Goal: Task Accomplishment & Management: Complete application form

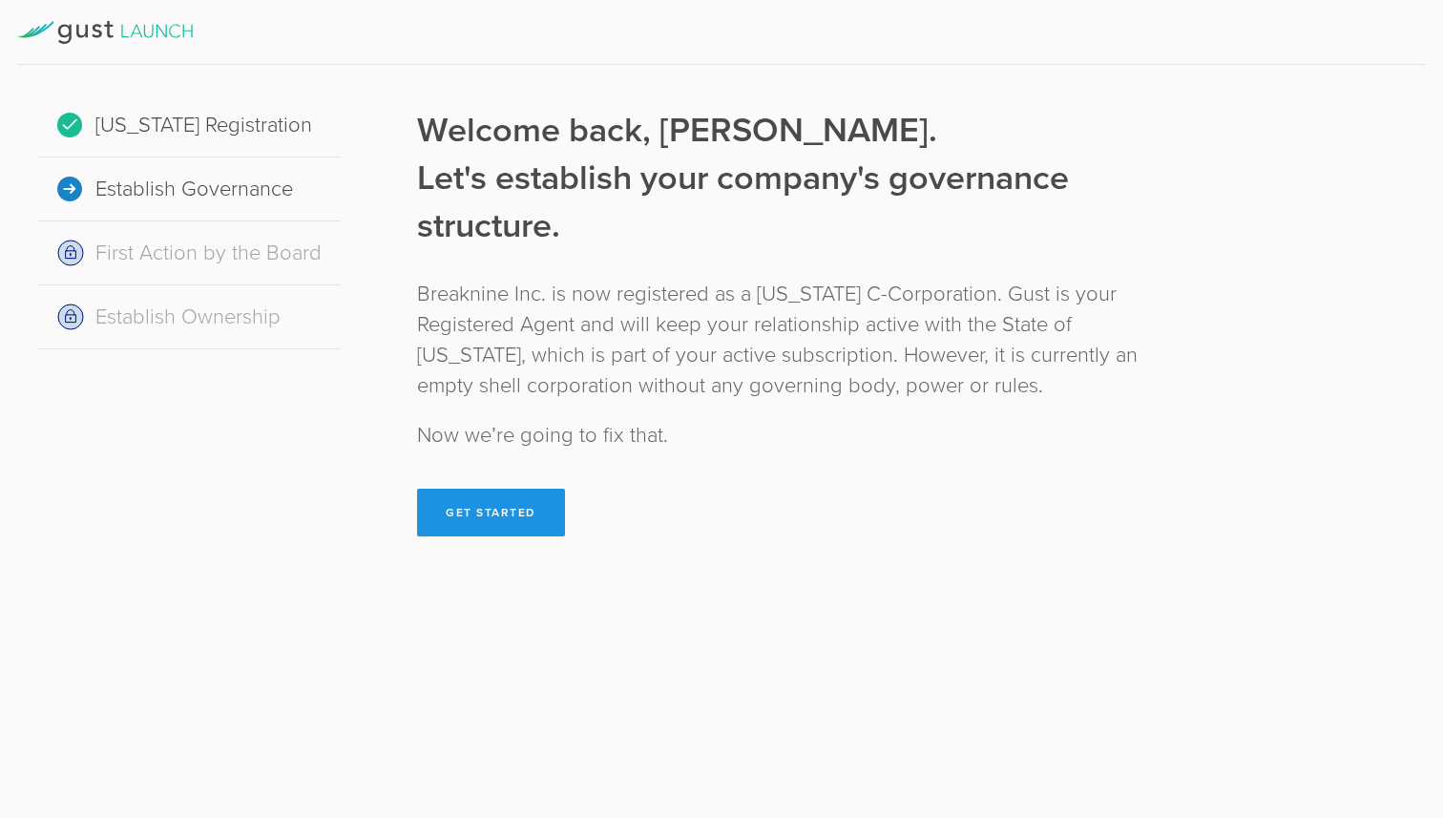
click at [508, 505] on button "Get Started" at bounding box center [491, 513] width 148 height 48
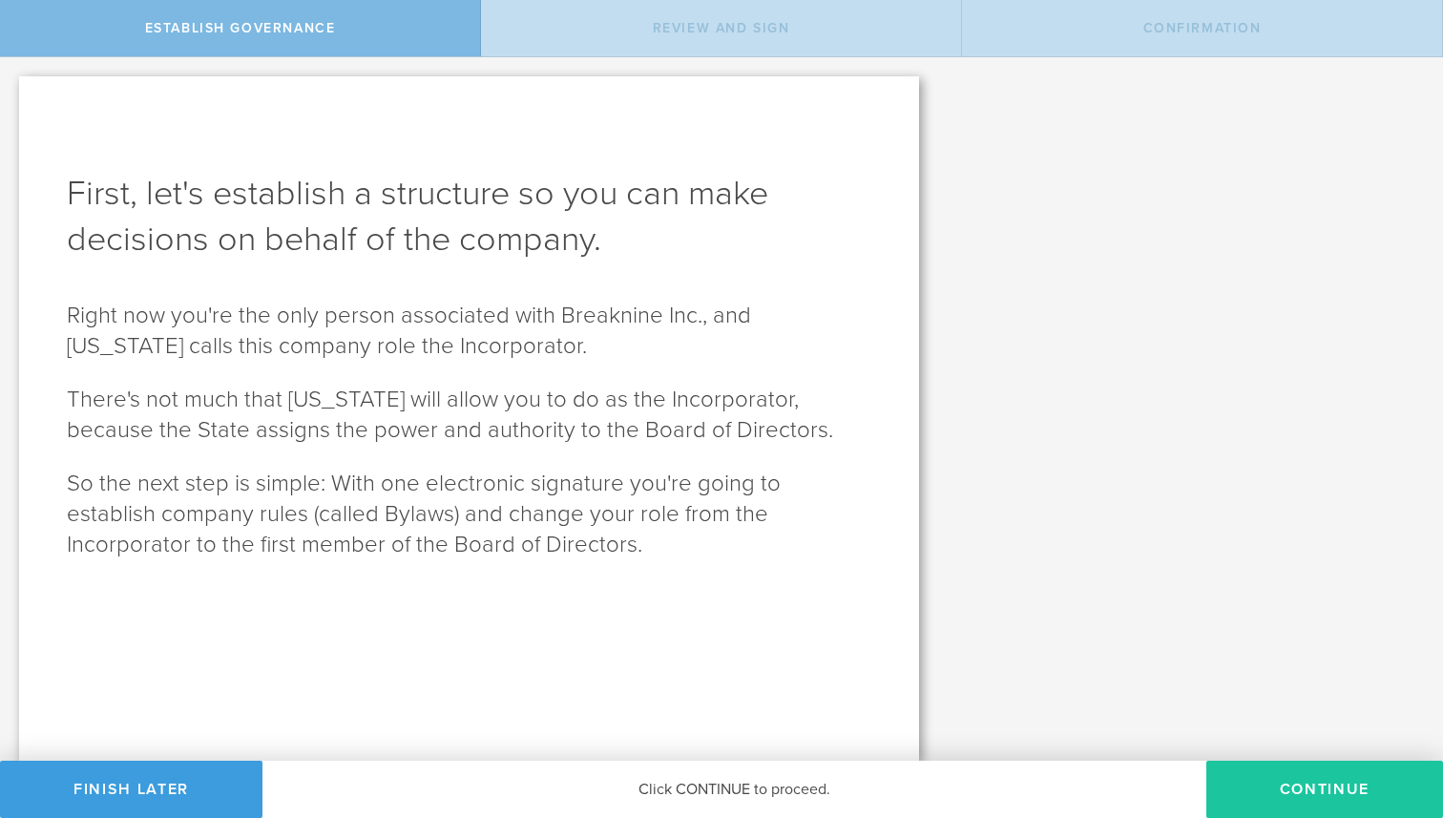
click at [1333, 786] on button "Continue" at bounding box center [1324, 789] width 237 height 57
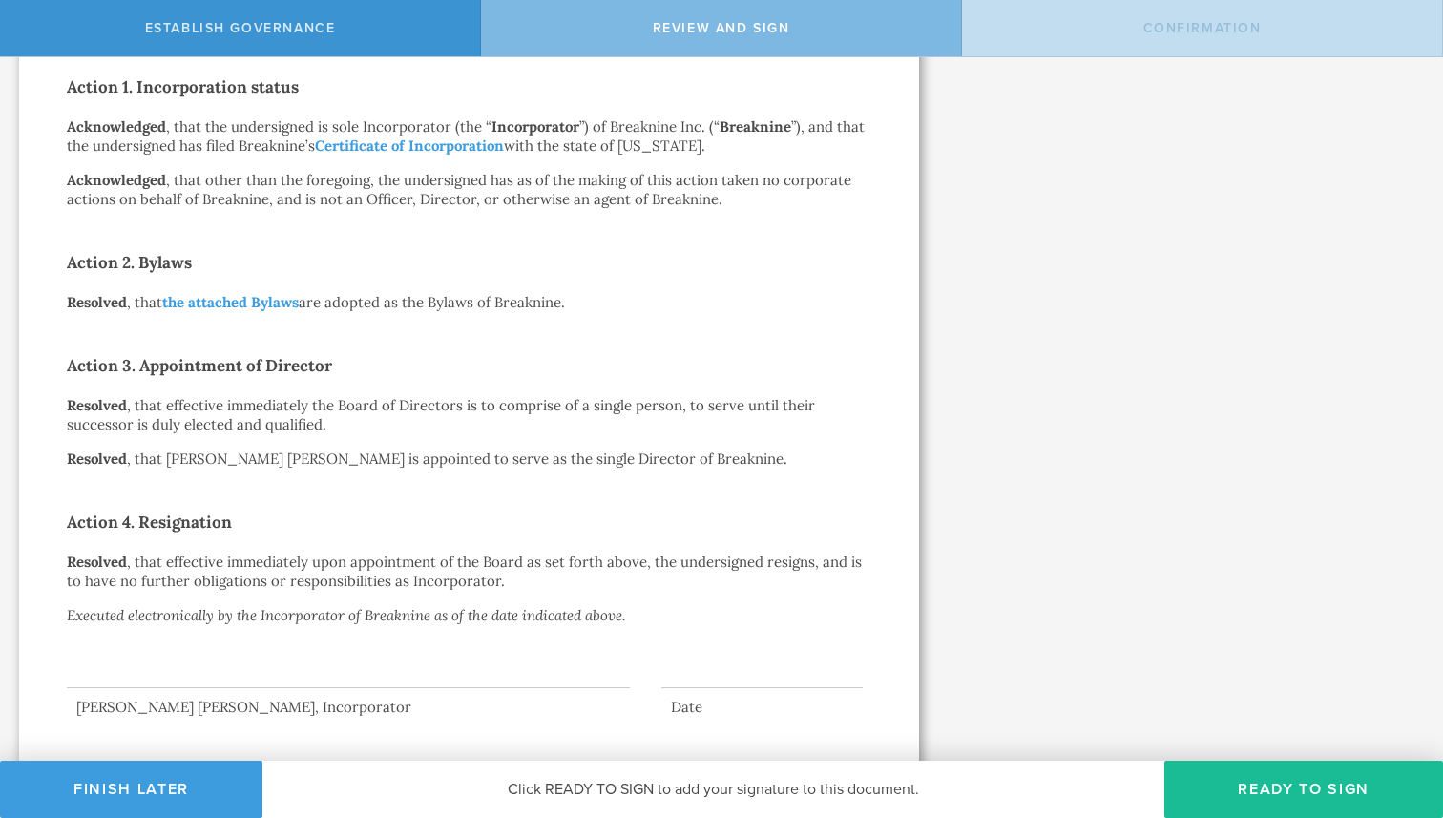
scroll to position [374, 0]
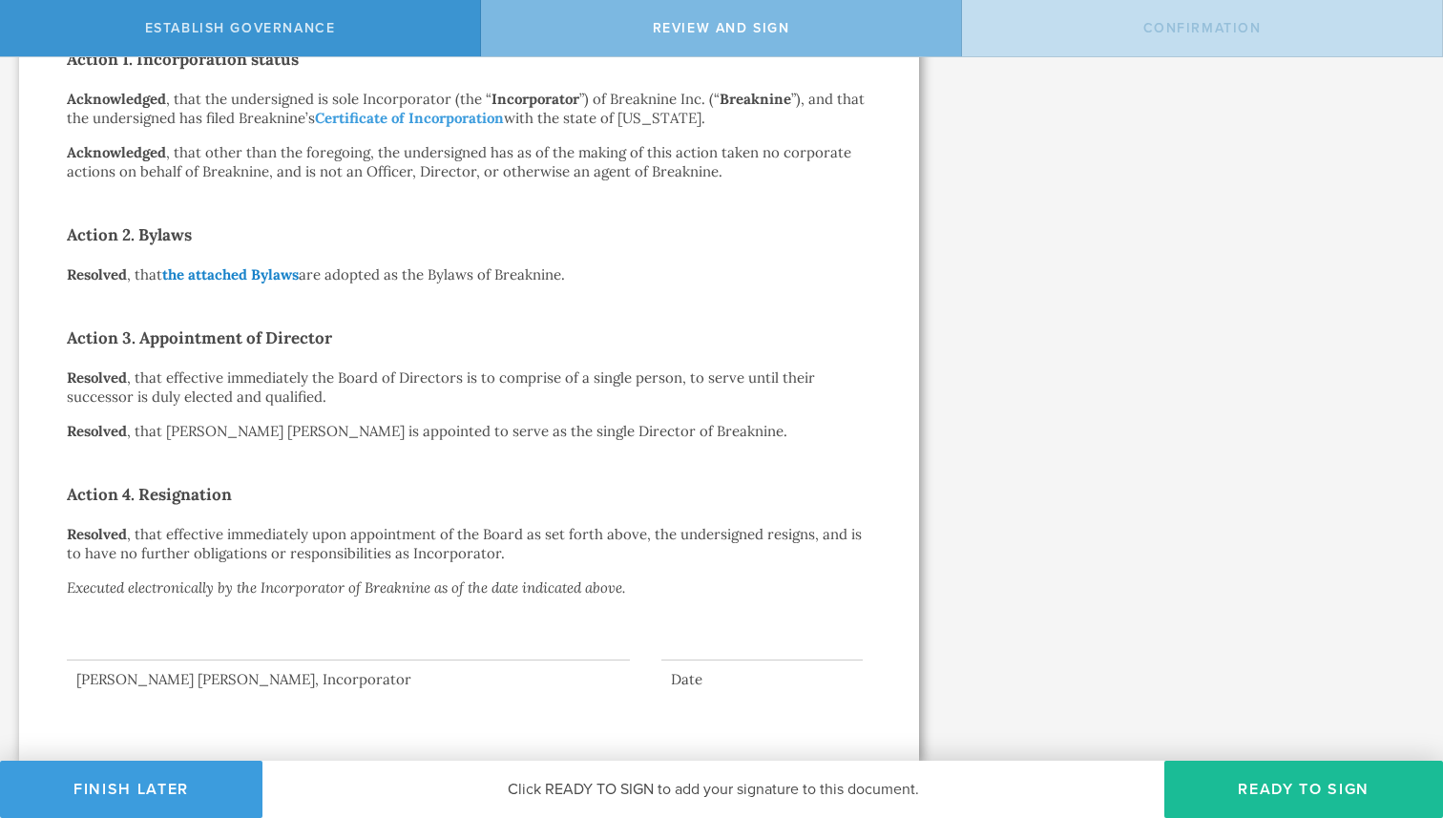
click at [260, 268] on link "the attached Bylaws" at bounding box center [230, 274] width 136 height 18
click at [1335, 798] on button "Ready to Sign" at bounding box center [1303, 789] width 279 height 57
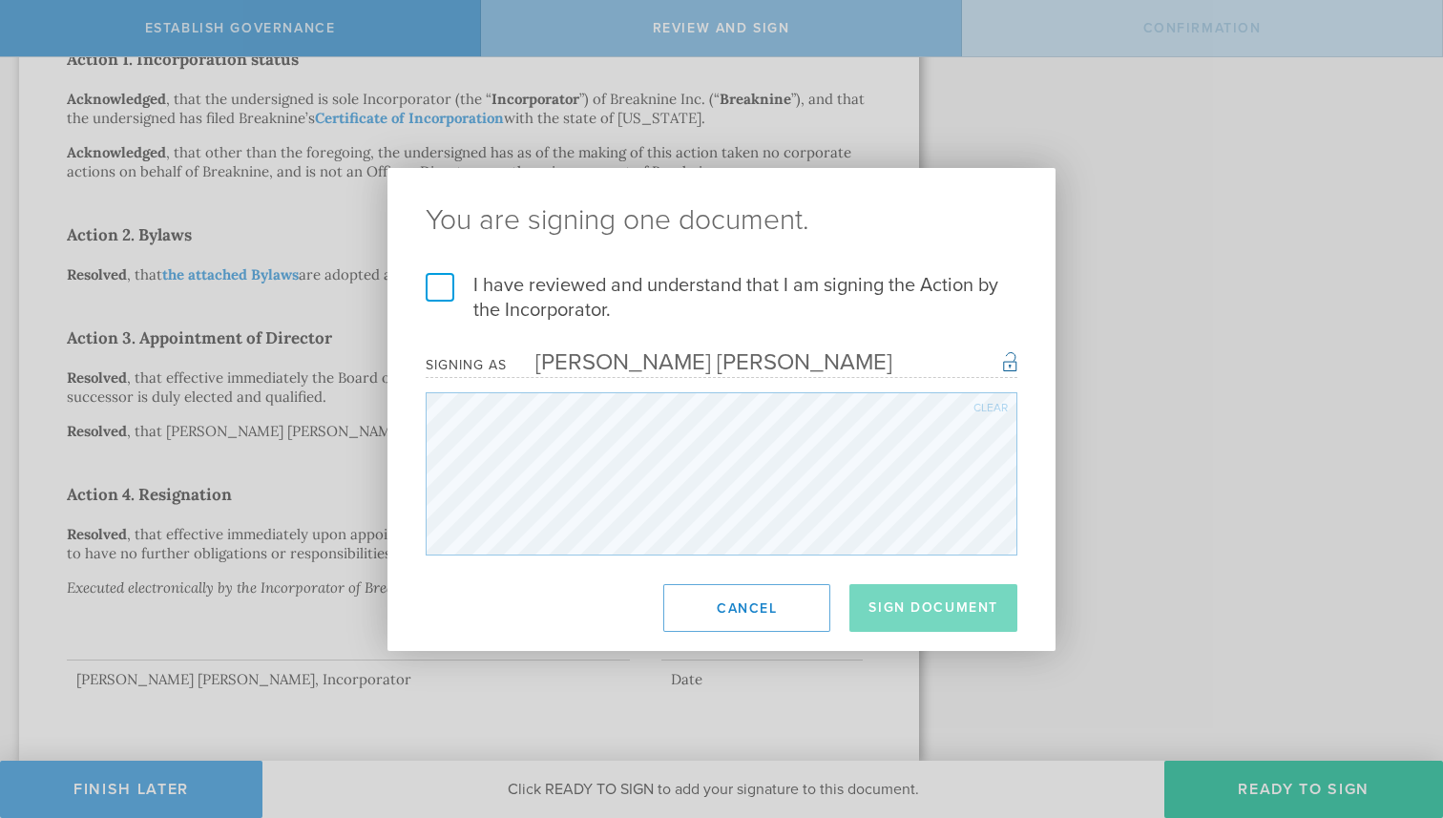
click at [744, 285] on label "I have reviewed and understand that I am signing the Action by the Incorporator." at bounding box center [722, 298] width 592 height 50
click at [0, 0] on input "I have reviewed and understand that I am signing the Action by the Incorporator." at bounding box center [0, 0] width 0 height 0
click at [963, 613] on button "Sign Document" at bounding box center [933, 608] width 168 height 48
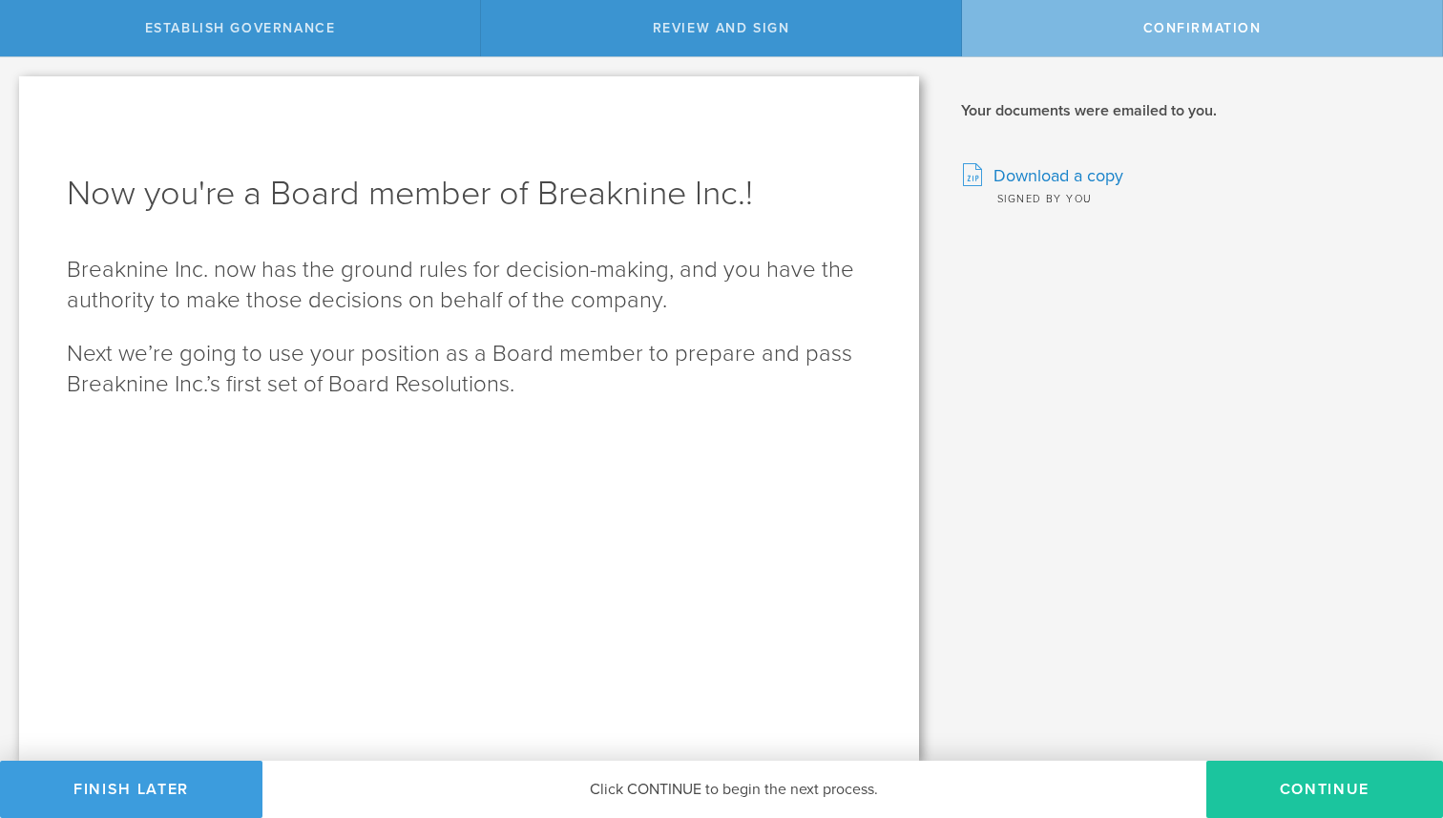
click at [1280, 788] on button "Continue" at bounding box center [1324, 789] width 237 height 57
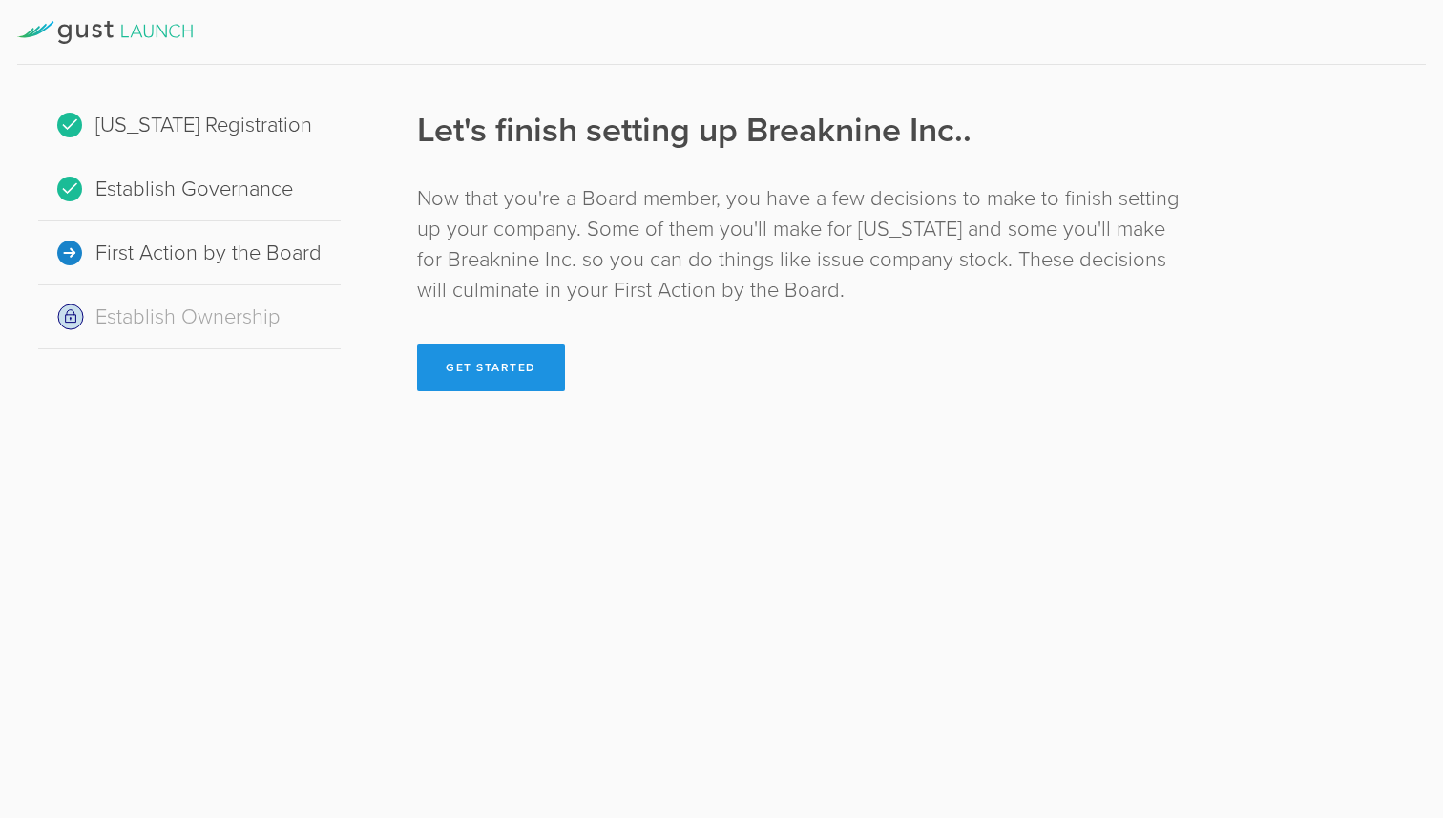
click at [521, 377] on button "Get Started" at bounding box center [491, 368] width 148 height 48
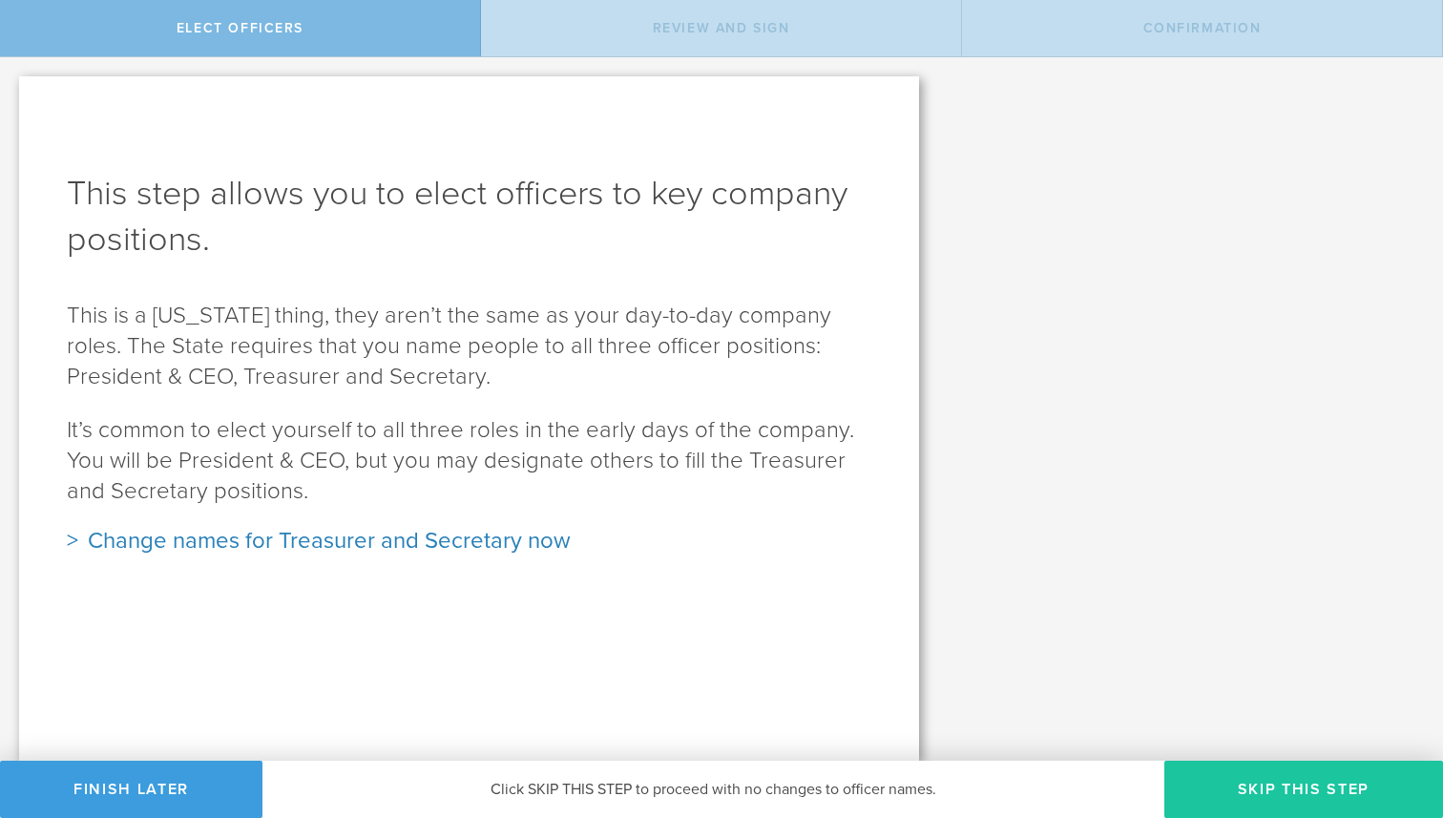
click at [1242, 781] on button "Skip this step" at bounding box center [1303, 789] width 279 height 57
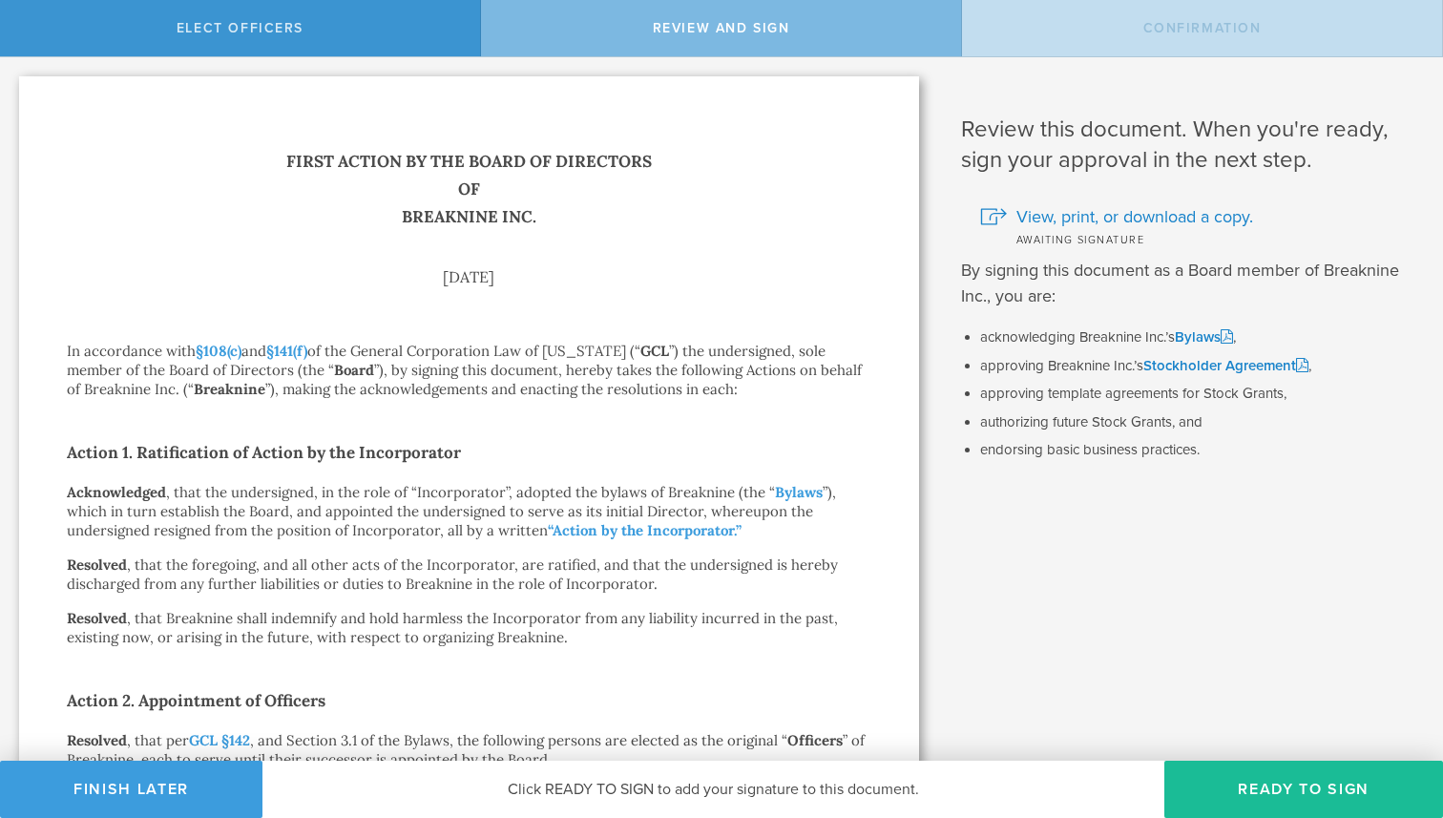
click at [814, 617] on p "Resolved , that Breaknine shall indemnify and hold harmless the Incorporator fr…" at bounding box center [469, 628] width 804 height 38
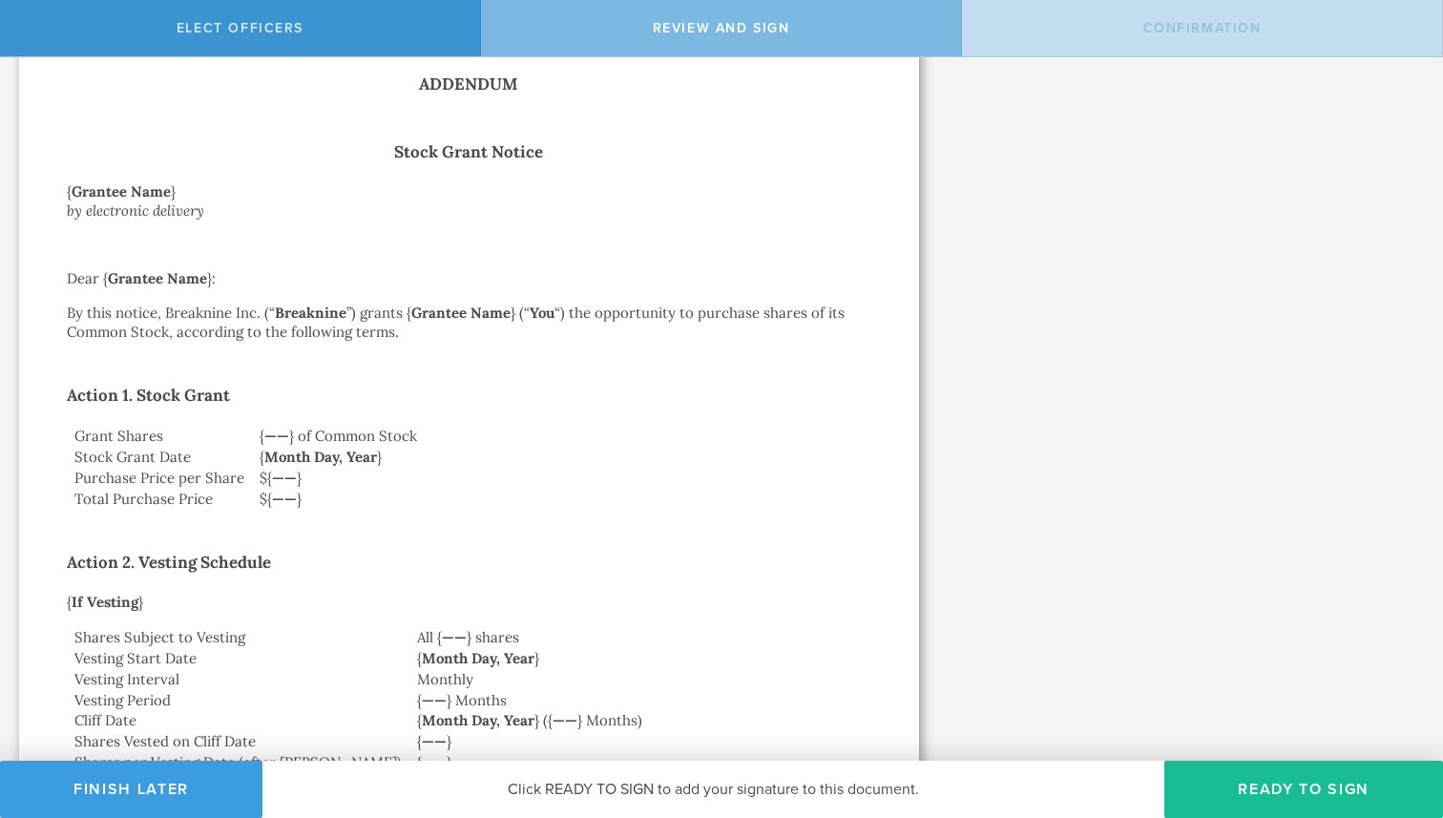
scroll to position [3310, 0]
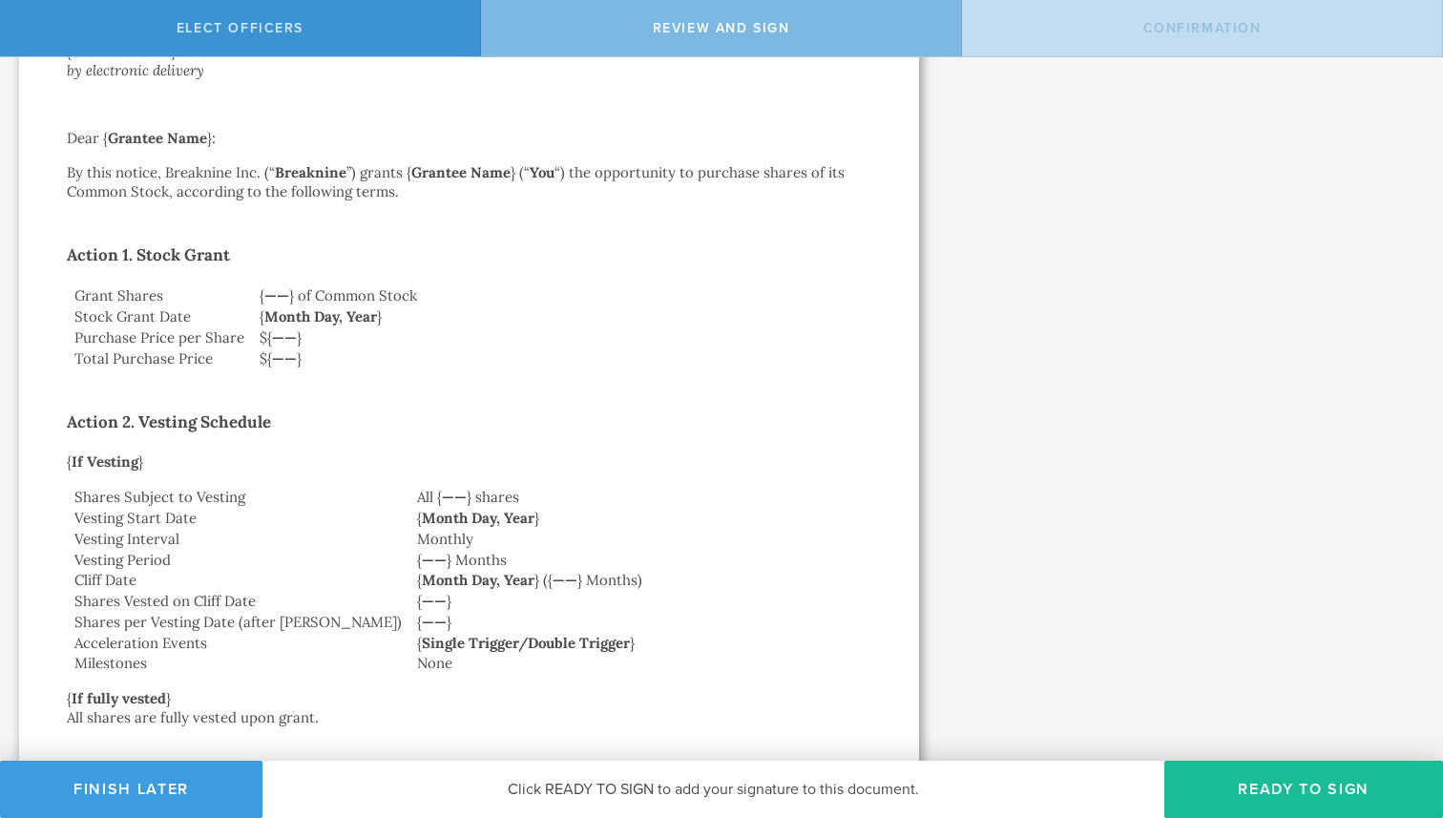
click at [442, 488] on strong "——" at bounding box center [454, 497] width 25 height 18
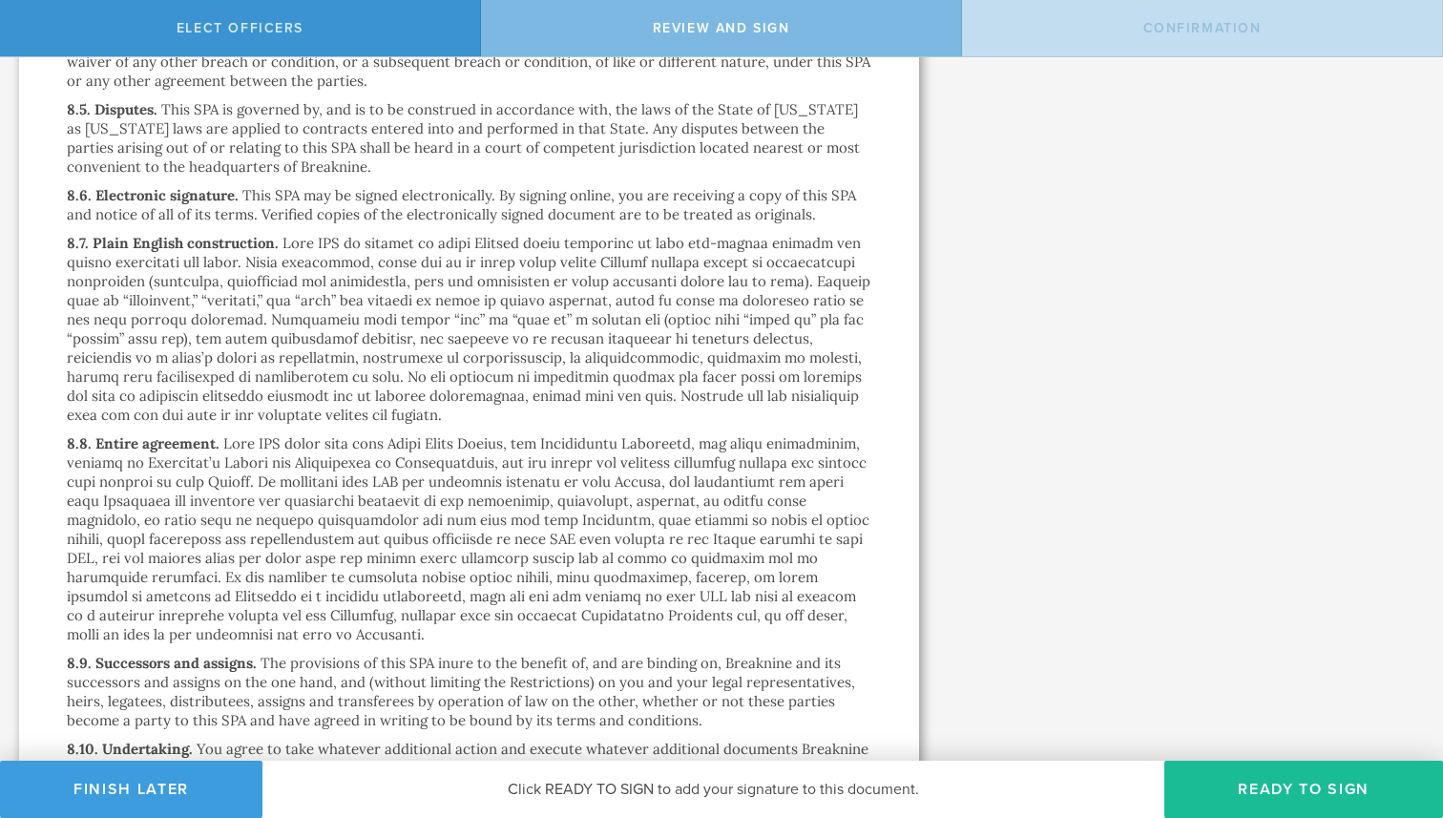
scroll to position [13512, 0]
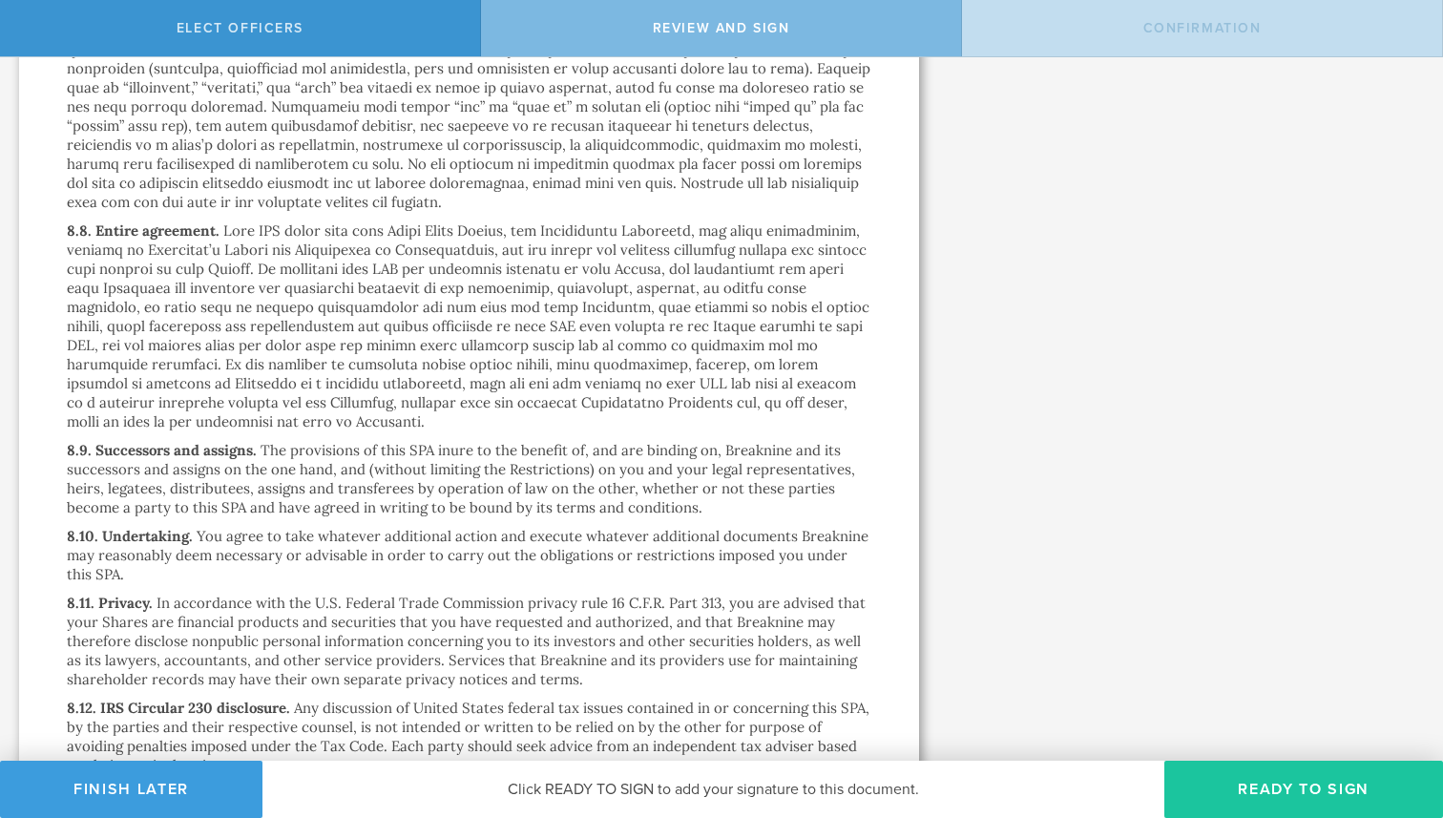
click at [1218, 766] on button "Ready to Sign" at bounding box center [1303, 789] width 279 height 57
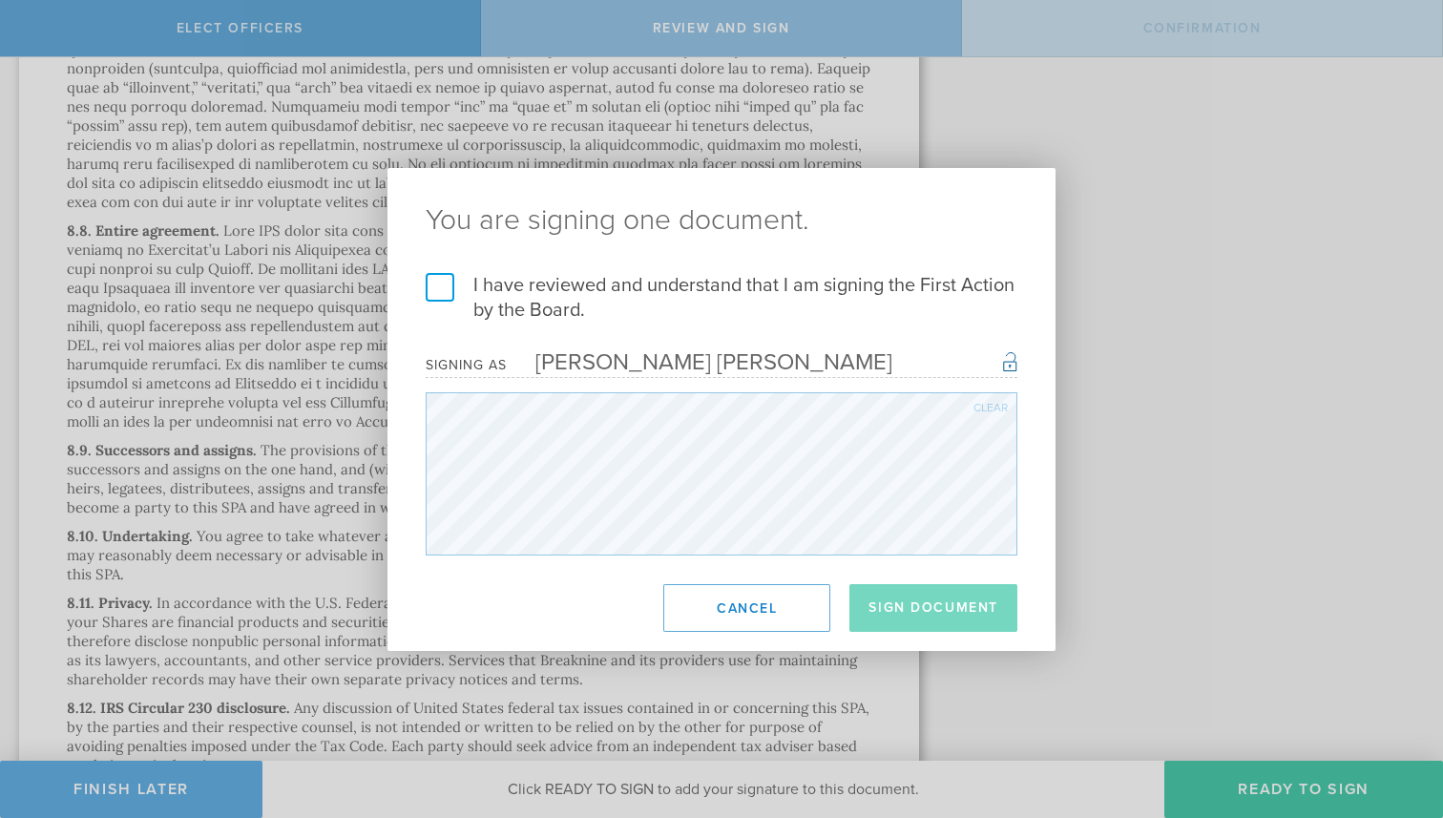
click at [605, 292] on label "I have reviewed and understand that I am signing the First Action by the Board." at bounding box center [722, 298] width 592 height 50
click at [0, 0] on input "I have reviewed and understand that I am signing the First Action by the Board." at bounding box center [0, 0] width 0 height 0
click at [970, 629] on button "Sign Document" at bounding box center [933, 608] width 168 height 48
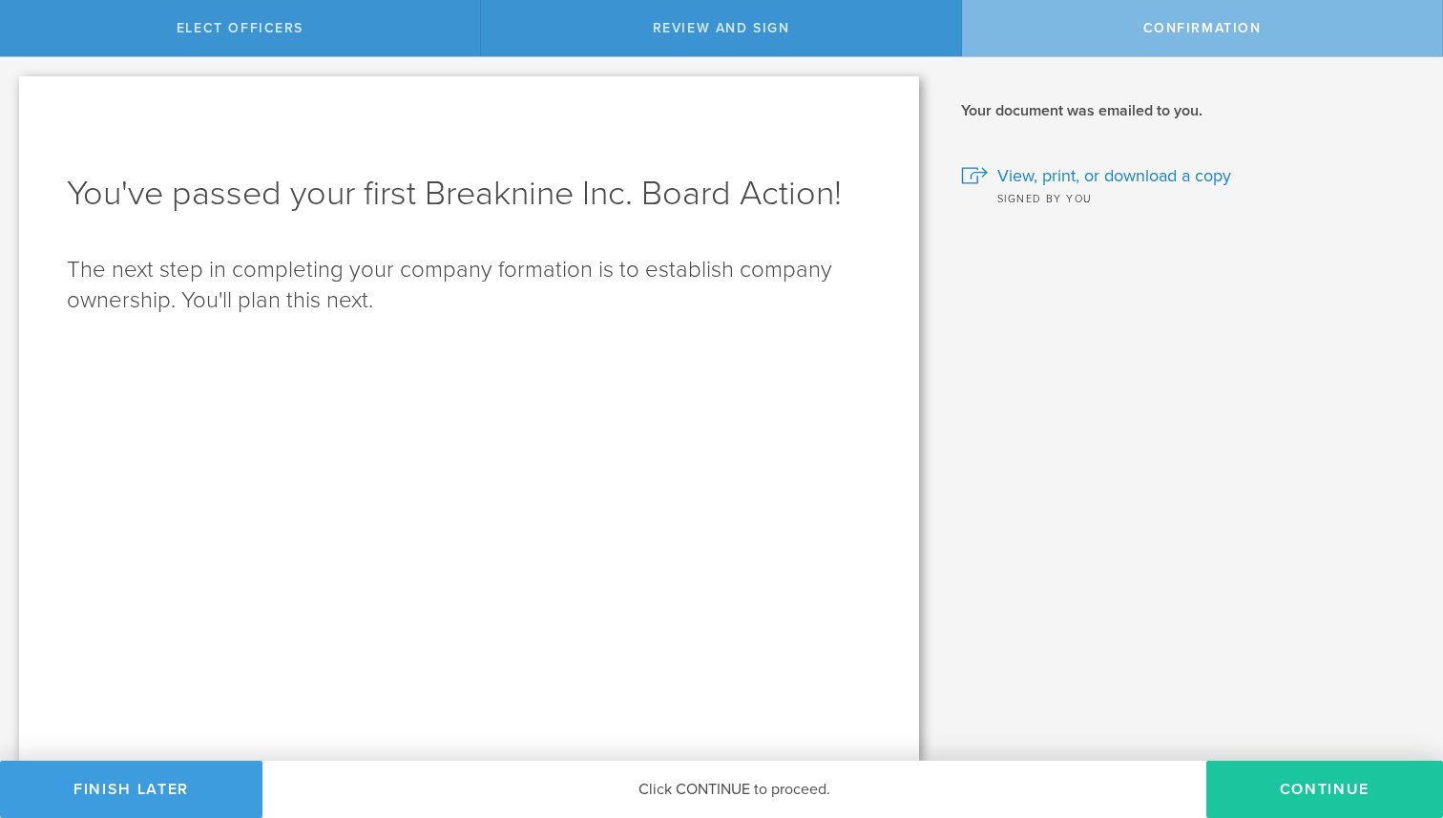
click at [1302, 787] on button "Continue" at bounding box center [1324, 789] width 237 height 57
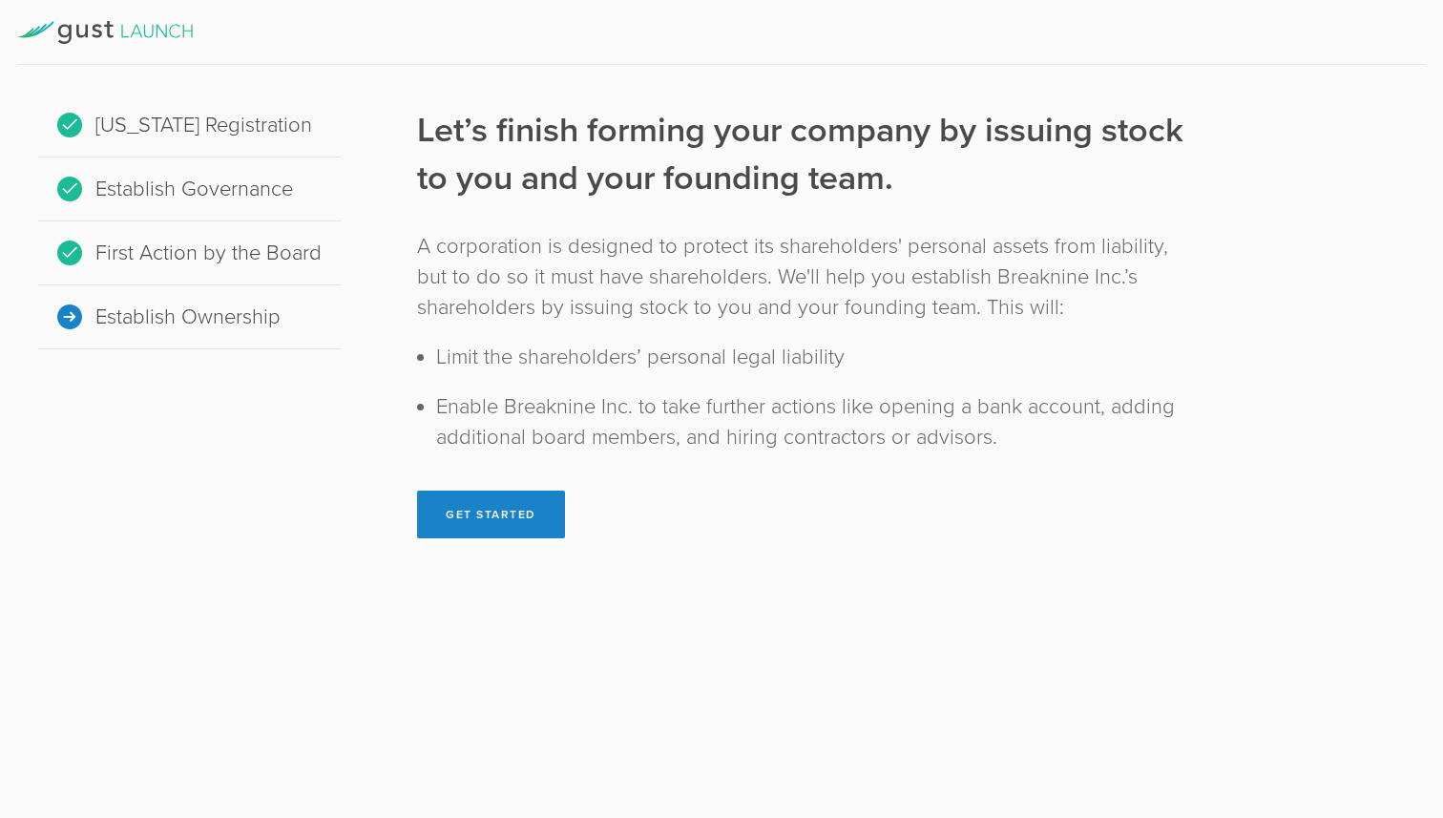
click at [482, 541] on div "Let’s finish forming your company by issuing stock to you and your founding tea…" at bounding box center [800, 330] width 843 height 492
click at [484, 512] on button "Get Started" at bounding box center [491, 514] width 148 height 48
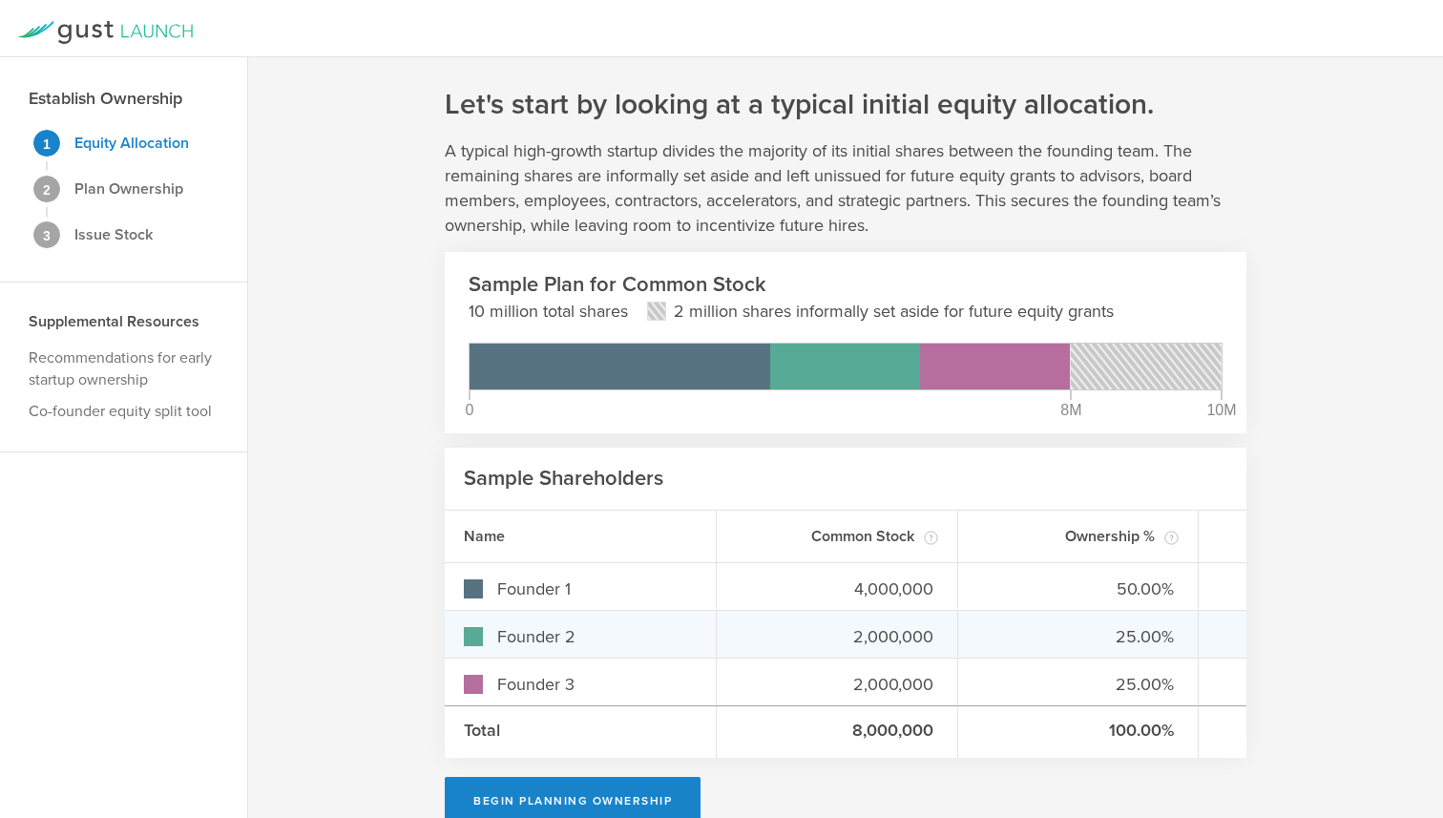
scroll to position [35, 0]
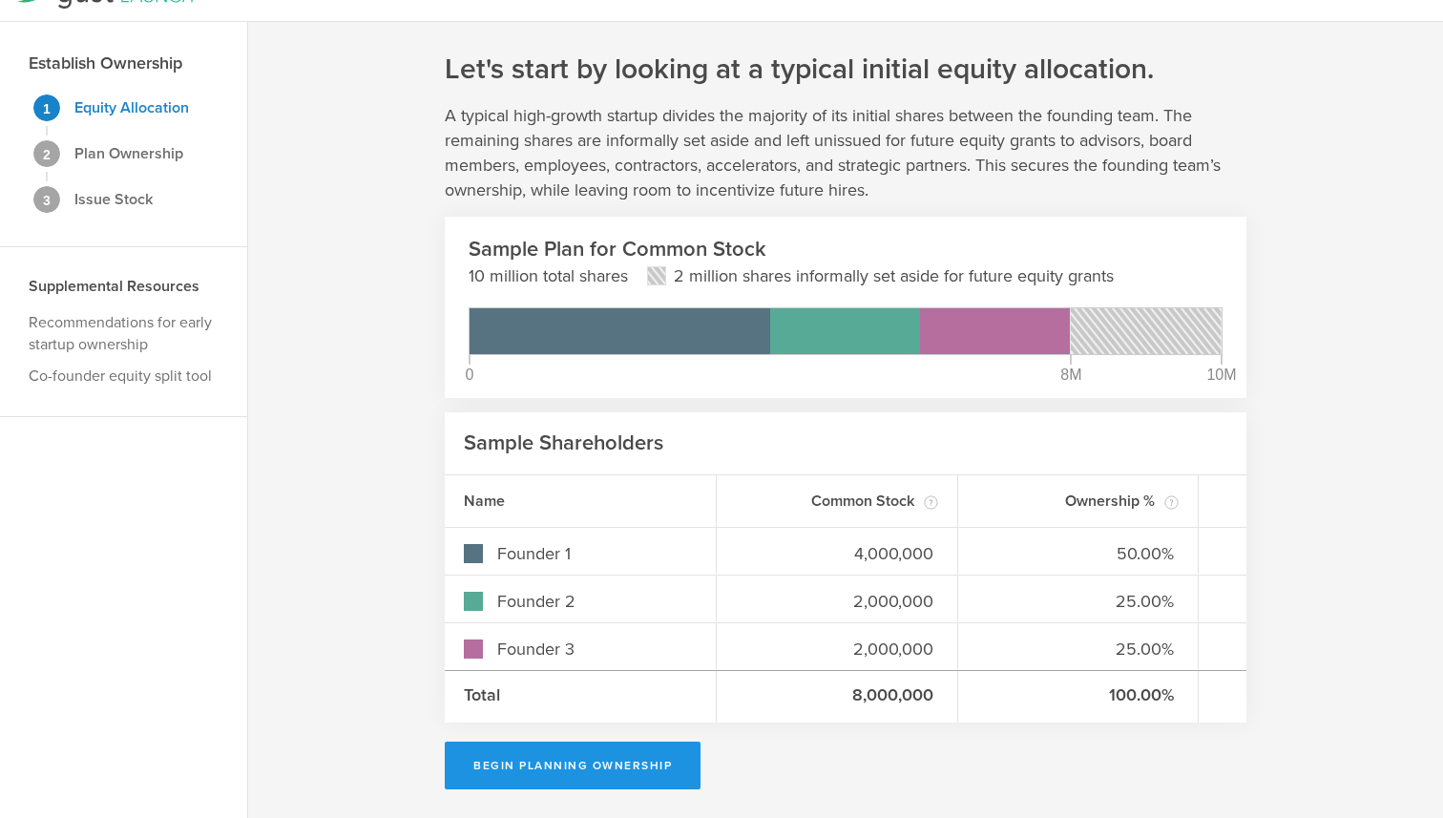
click at [610, 778] on button "Begin Planning Ownership" at bounding box center [573, 765] width 256 height 48
type input "[PERSON_NAME] [PERSON_NAME]"
type input "-"
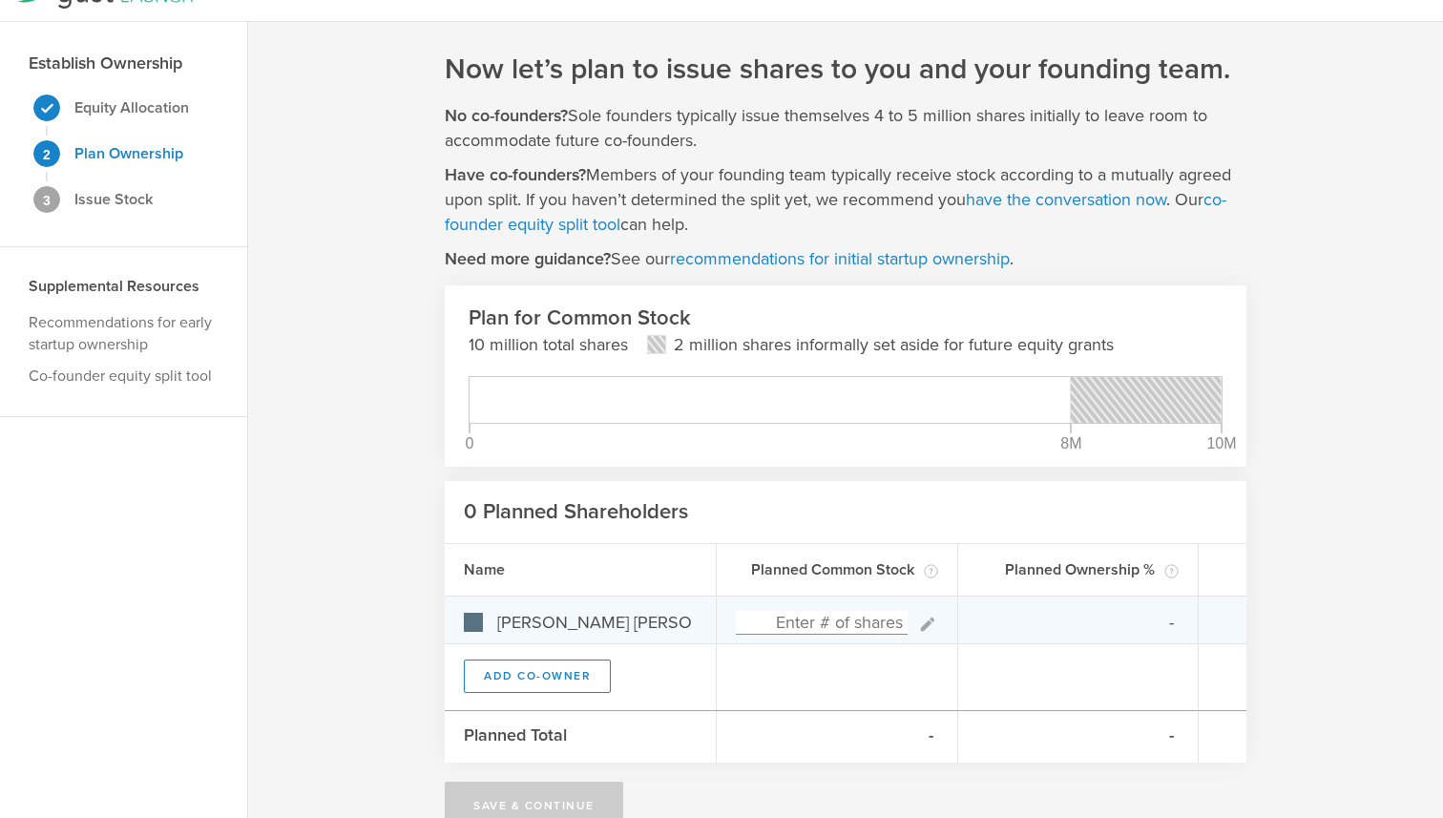
click at [850, 624] on input at bounding box center [822, 623] width 172 height 24
type input "4,000,000"
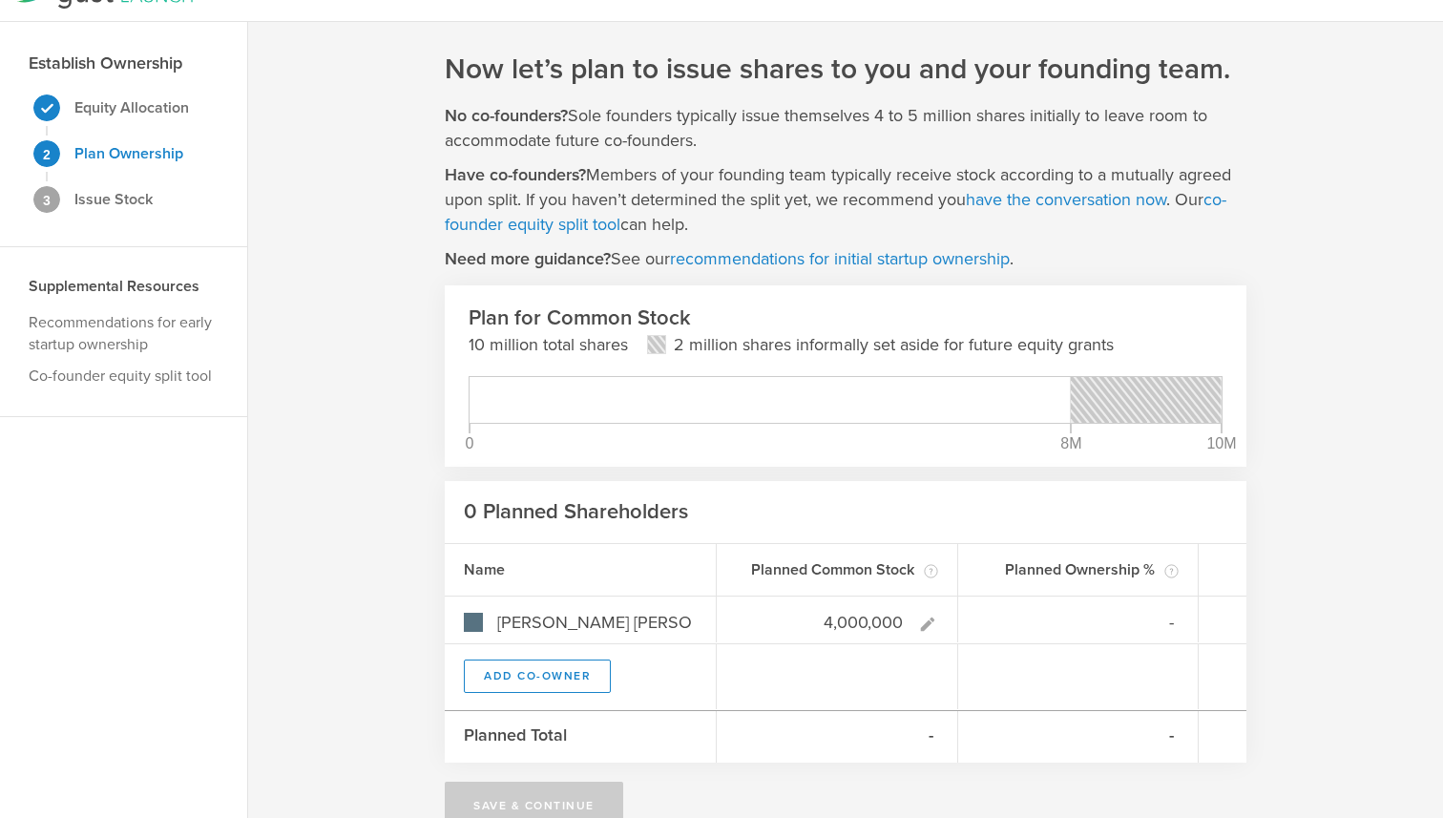
type input "100.00%"
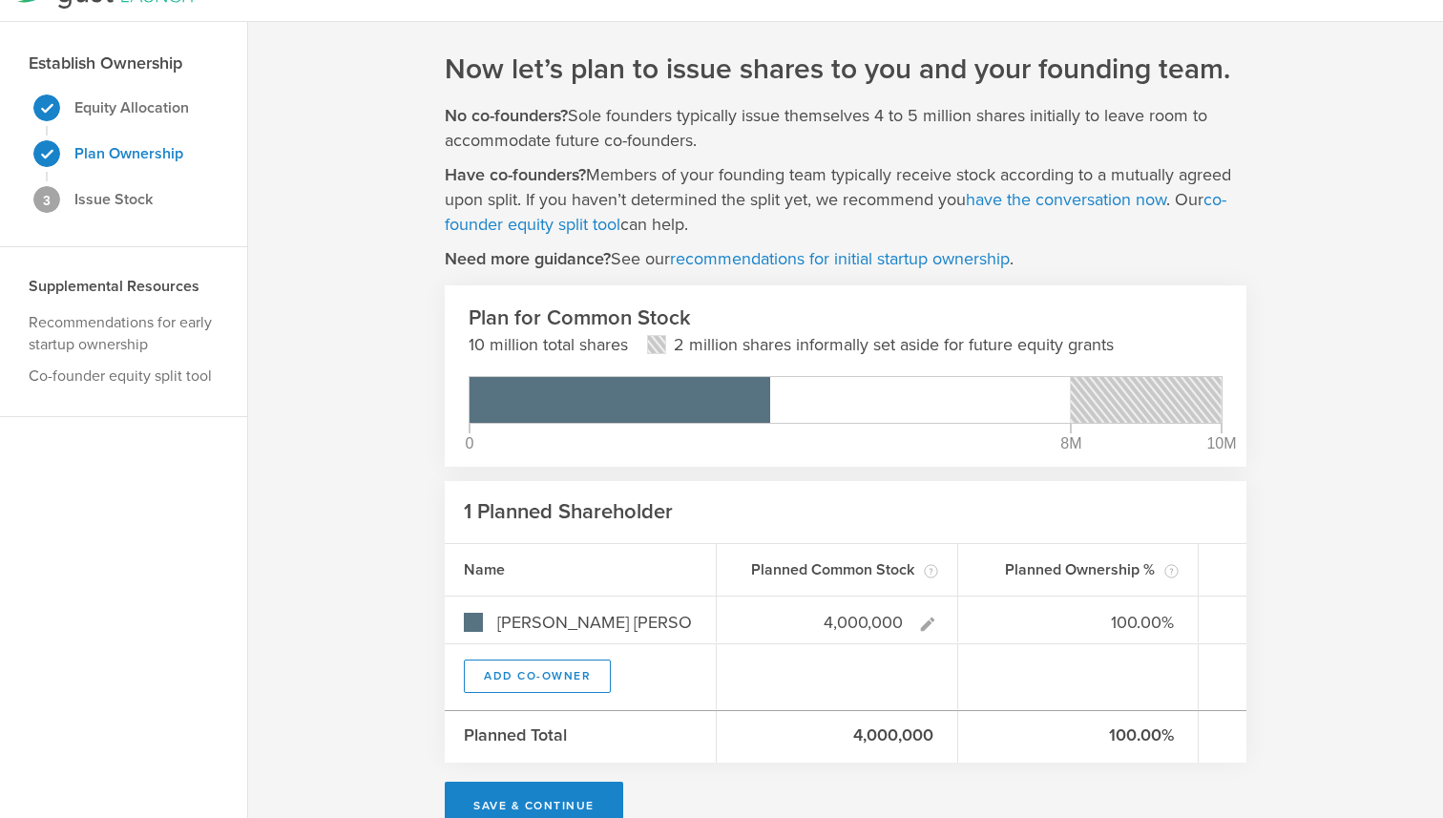
type input "4,000,000"
type gust-number-field "4000000"
click at [542, 666] on button "Add Co-Owner" at bounding box center [537, 675] width 147 height 33
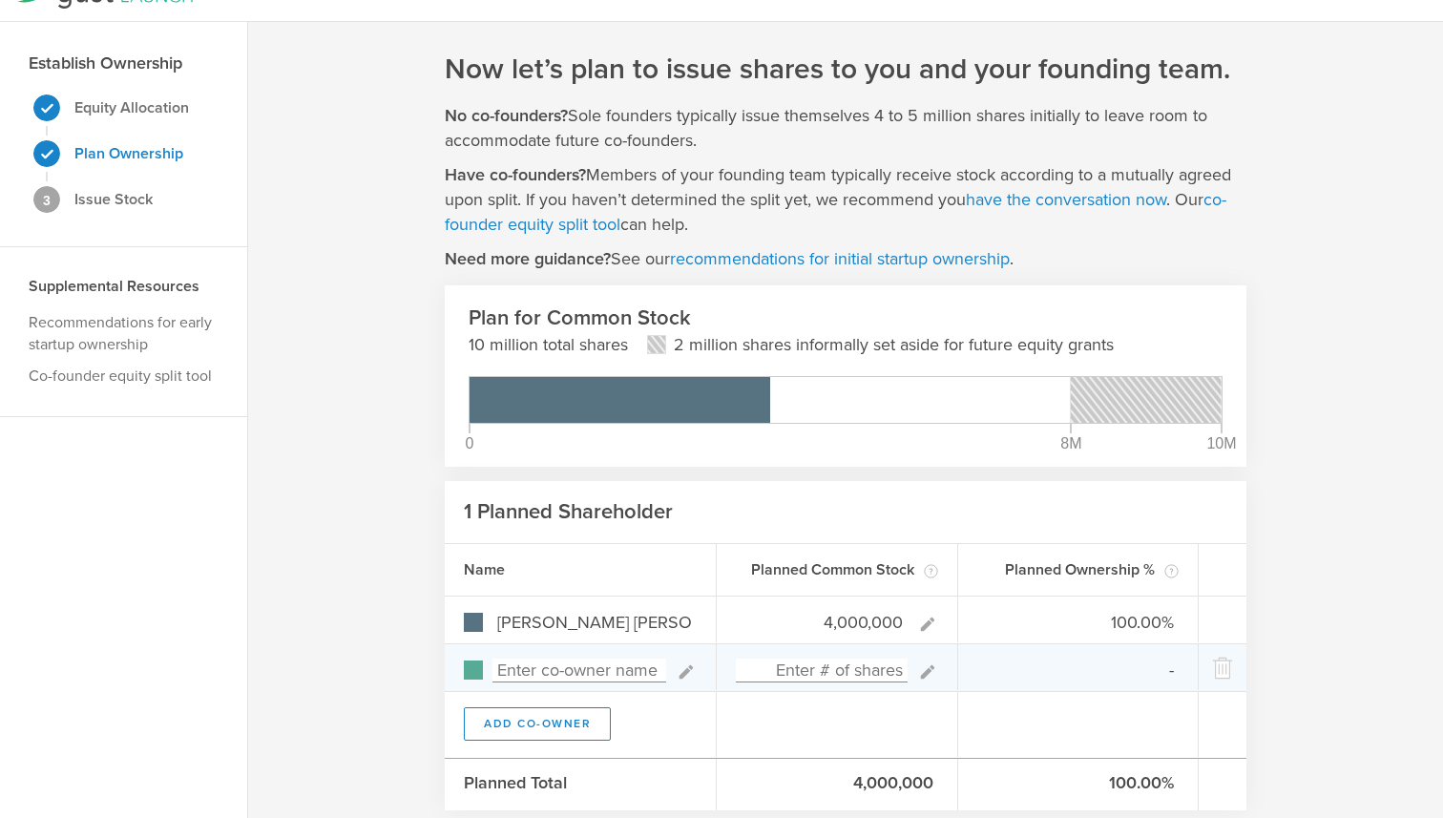
click at [542, 666] on input at bounding box center [579, 670] width 174 height 24
type input "[PERSON_NAME]"
type input "0.00%"
click at [806, 672] on input at bounding box center [822, 670] width 172 height 24
type input "4,000,000"
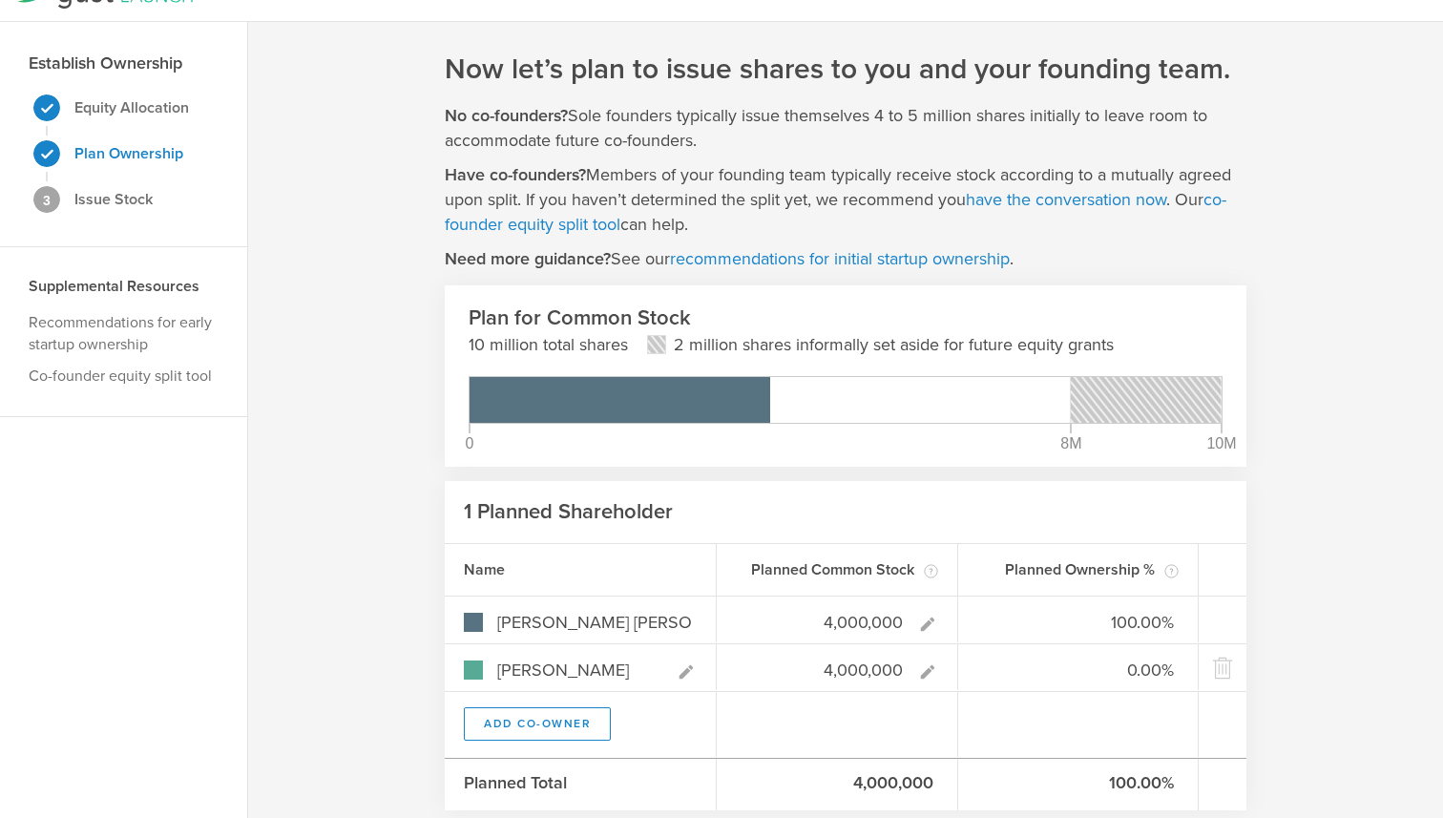
type input "50.00%"
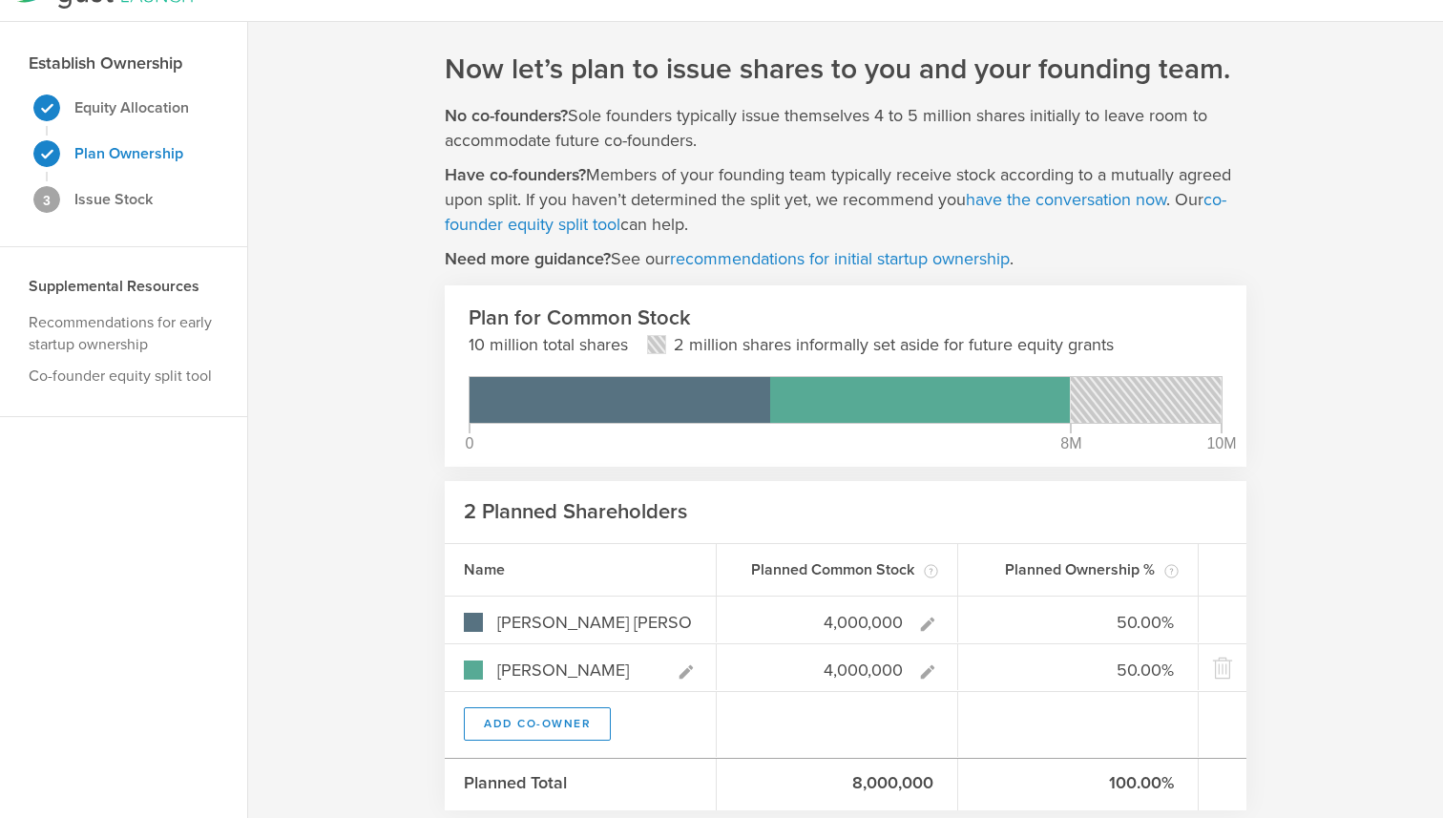
type input "4,000,000"
type gust-number-field "4000000"
click at [893, 719] on div at bounding box center [837, 724] width 241 height 65
click at [599, 678] on input "[PERSON_NAME]" at bounding box center [579, 670] width 174 height 24
type input "[PERSON_NAME]"
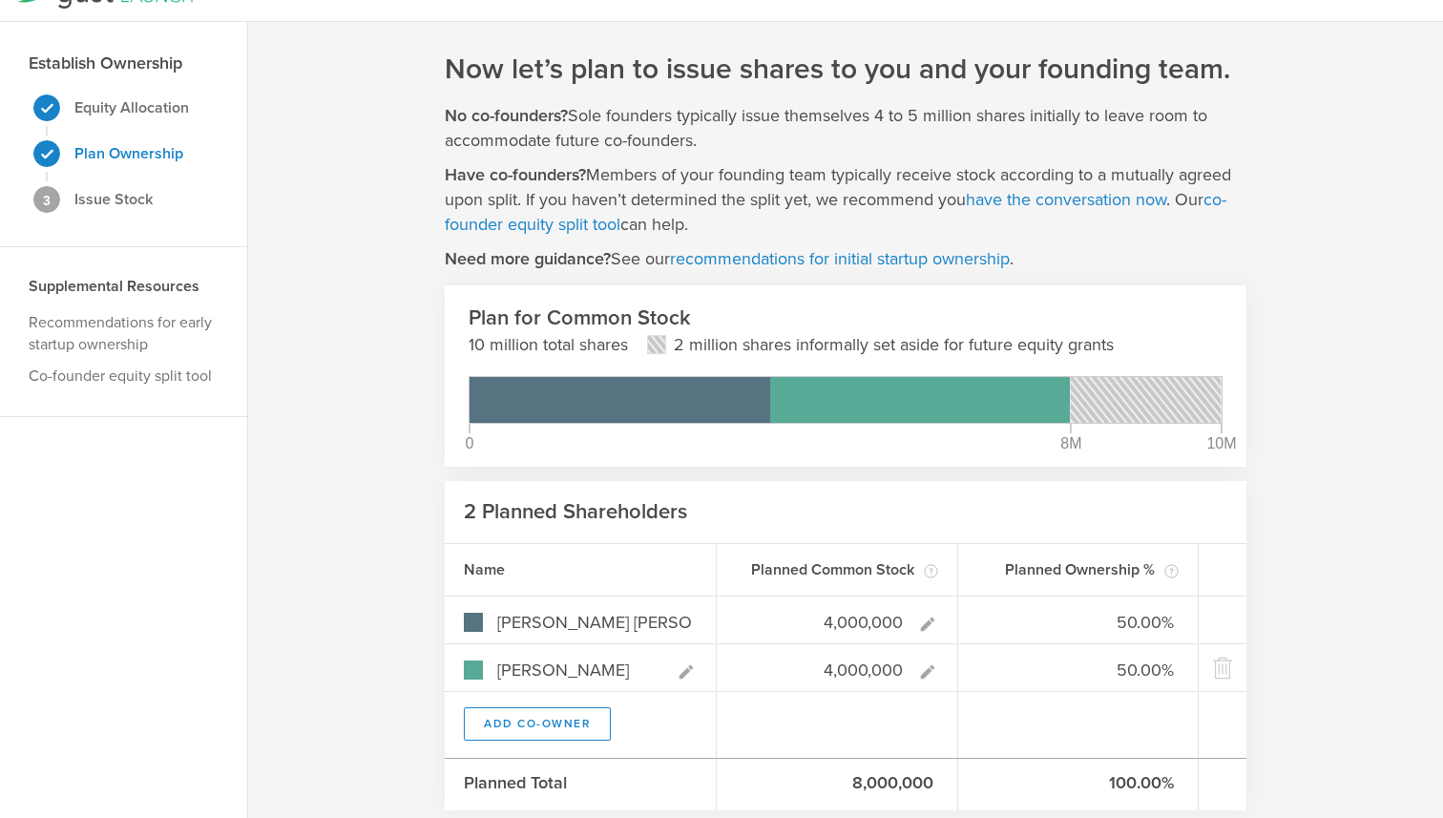
click at [1345, 677] on div "Now let’s plan to issue shares to you and your founding team. No co-founders? S…" at bounding box center [845, 464] width 1195 height 884
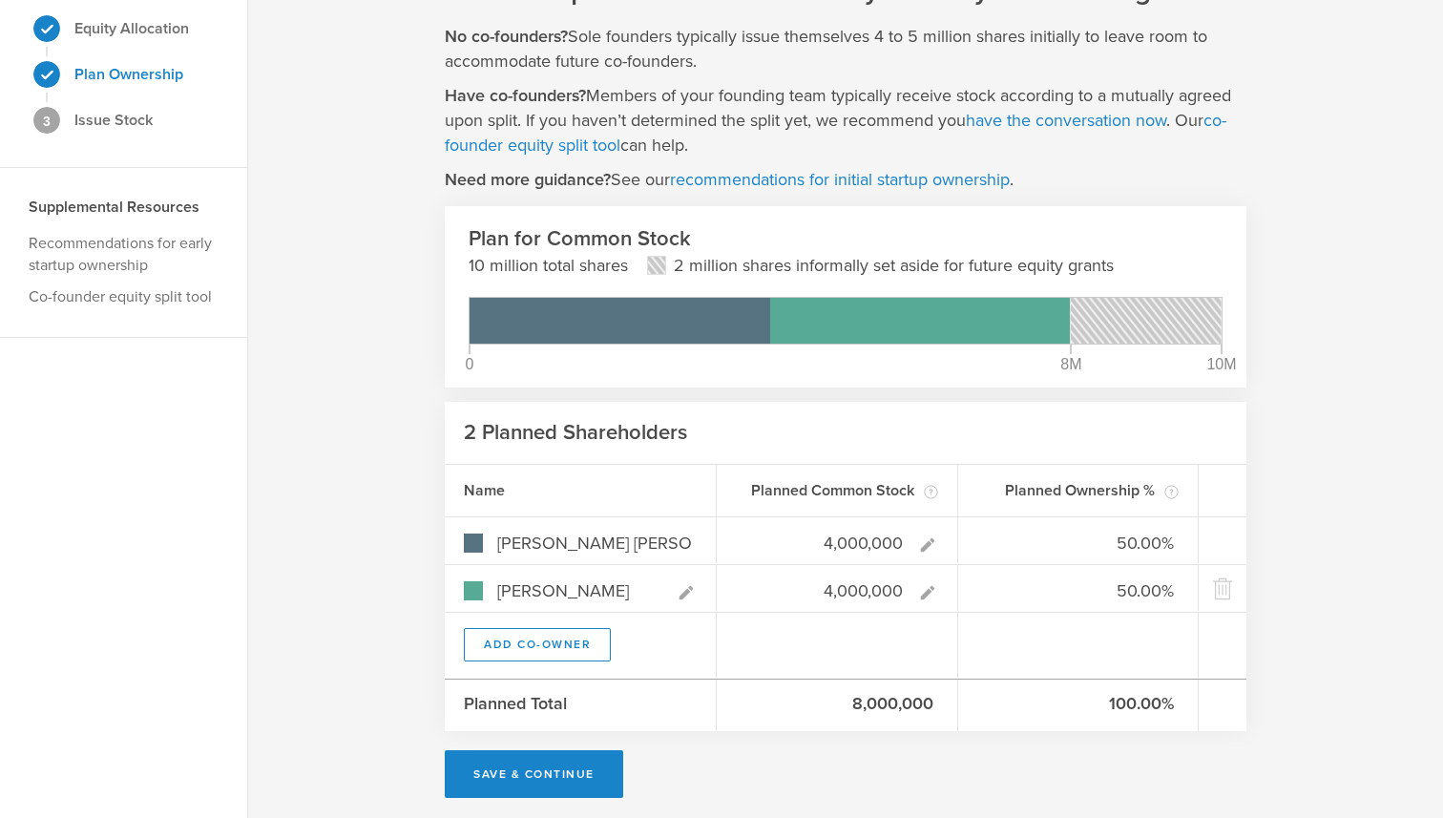
scroll to position [123, 0]
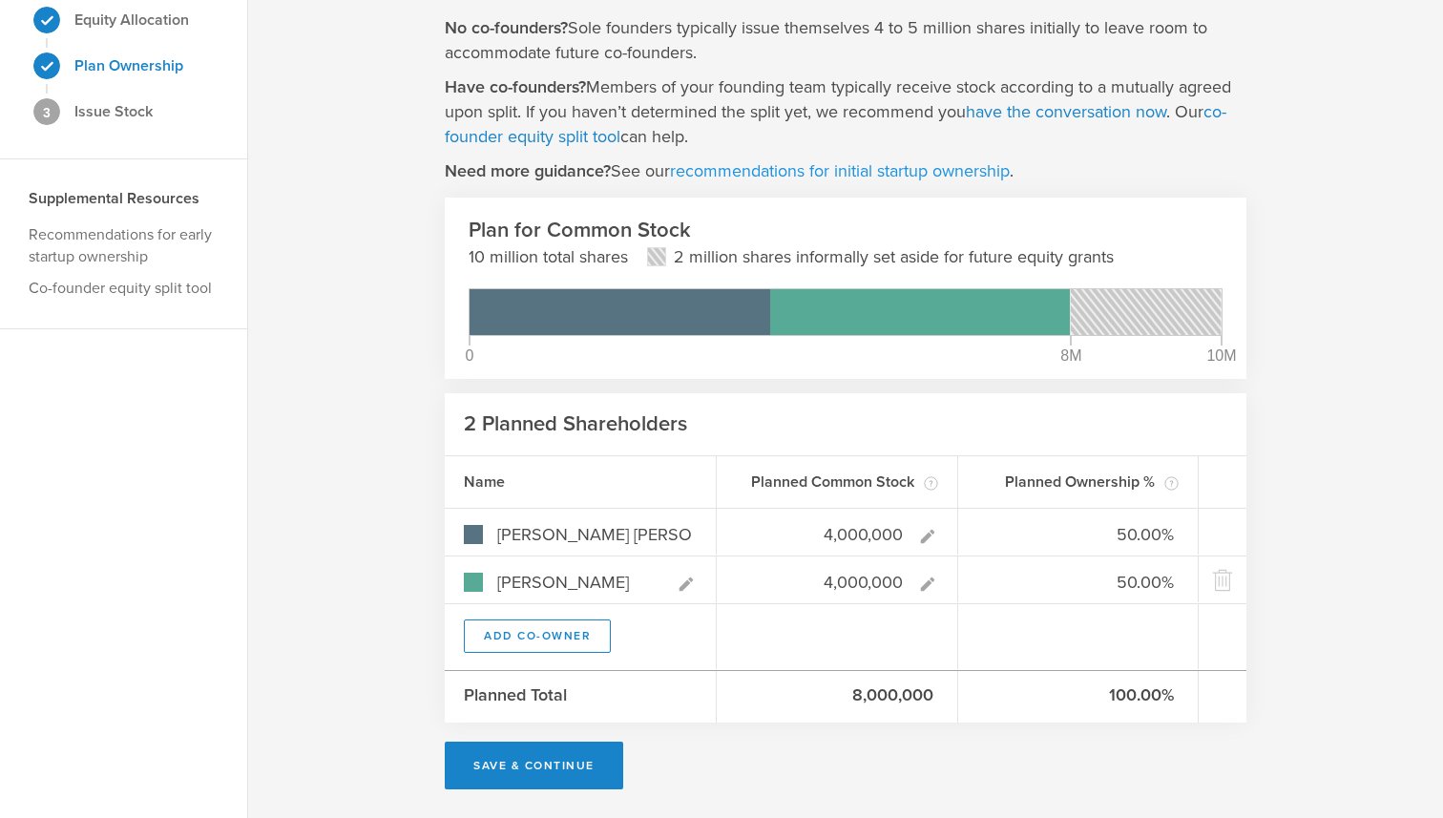
click at [900, 173] on link "recommendations for initial startup ownership" at bounding box center [840, 170] width 340 height 21
click at [554, 757] on button "Save & Continue" at bounding box center [534, 765] width 178 height 48
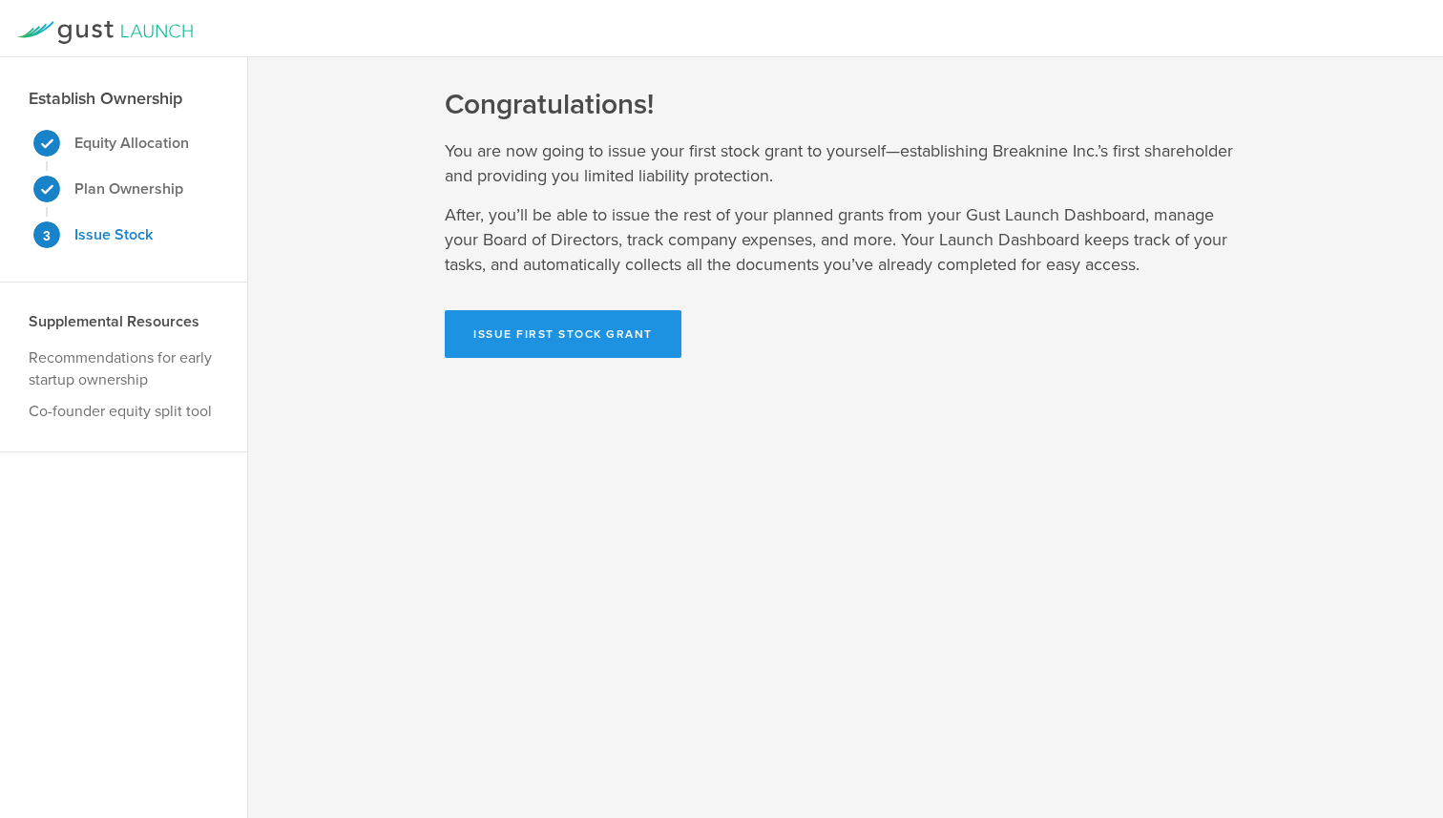
click at [564, 336] on button "Issue First Stock Grant" at bounding box center [563, 334] width 237 height 48
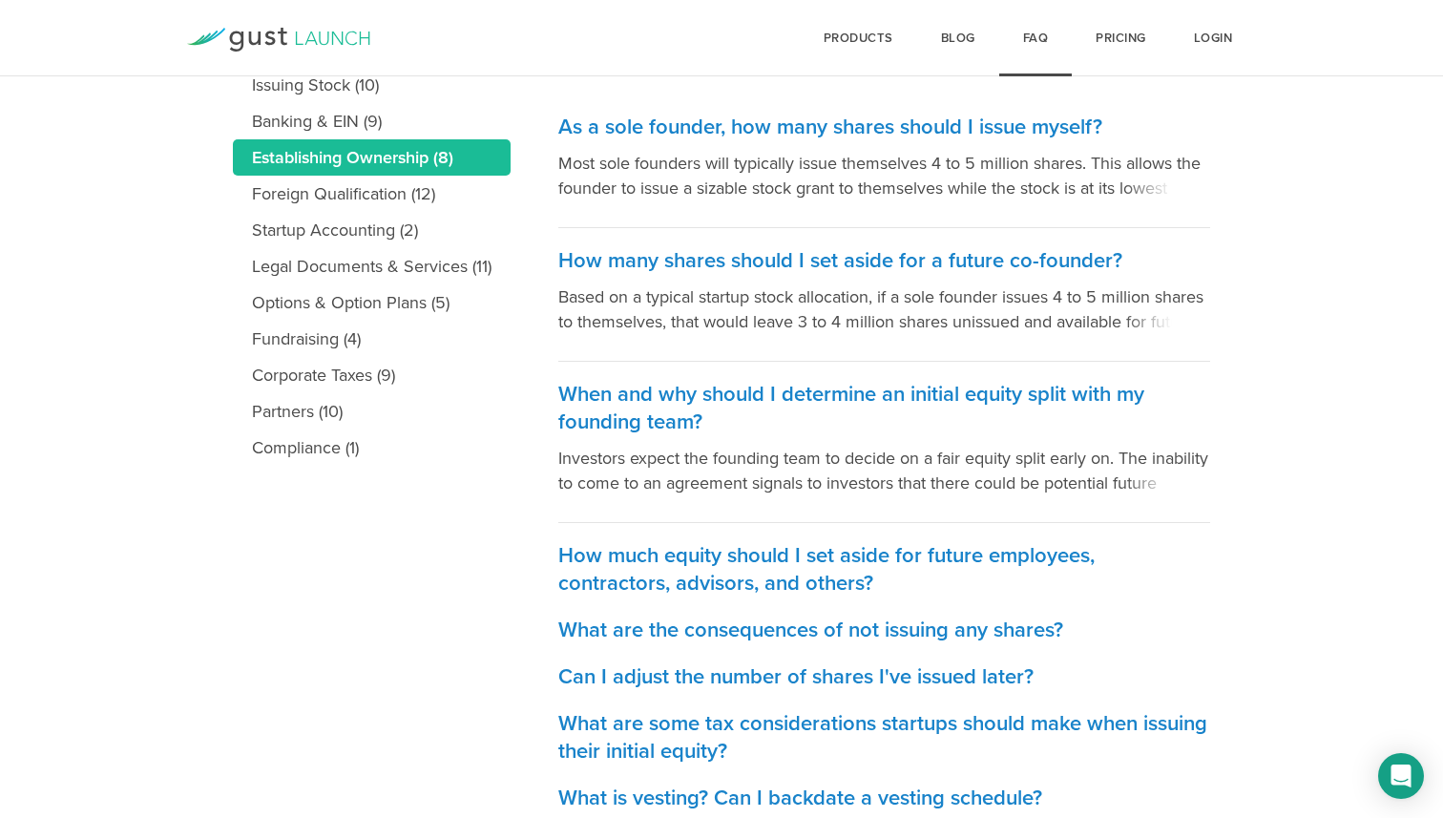
scroll to position [393, 0]
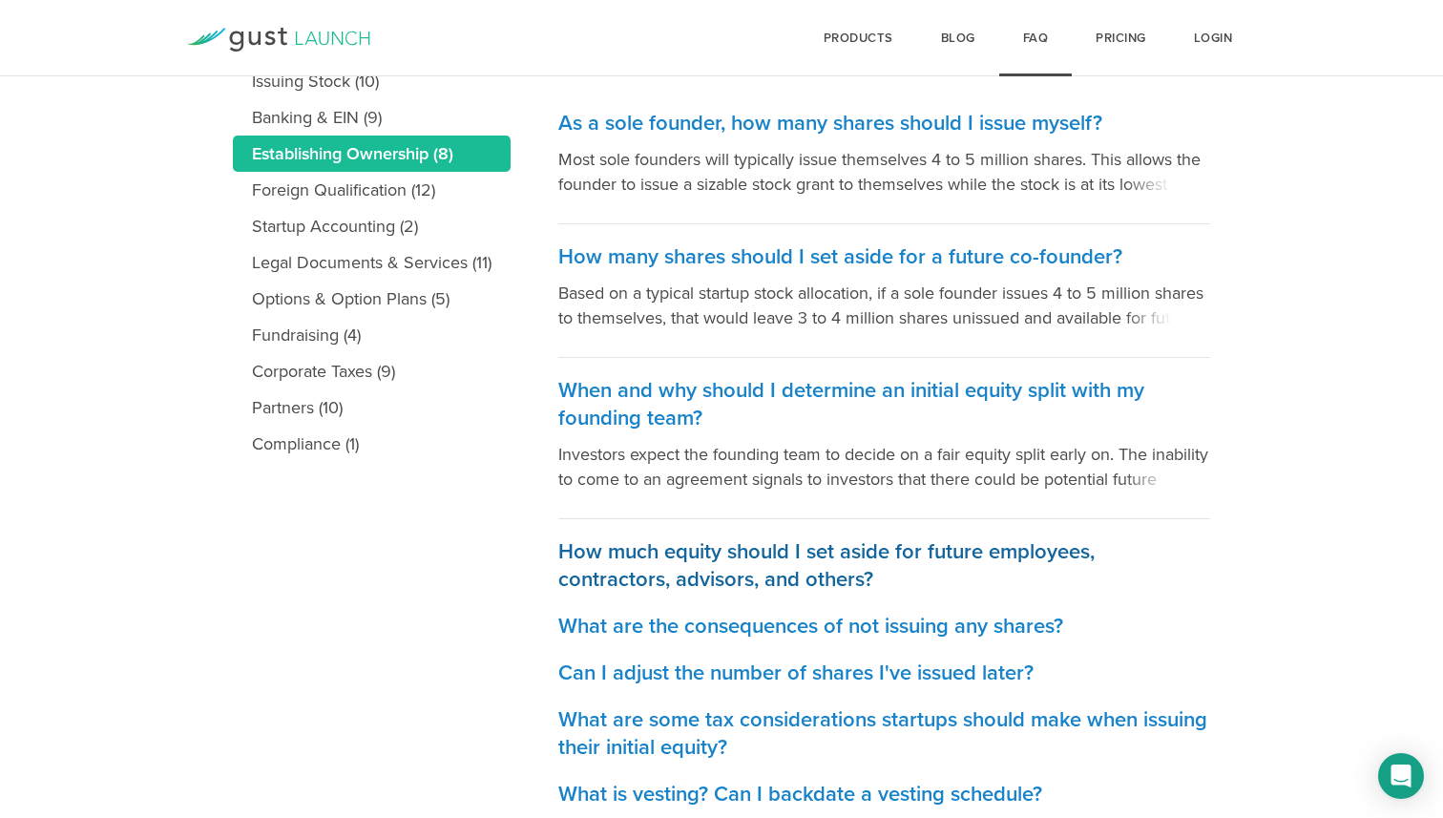
click at [856, 581] on h3 "How much equity should I set aside for future employees, contractors, advisors,…" at bounding box center [884, 565] width 652 height 55
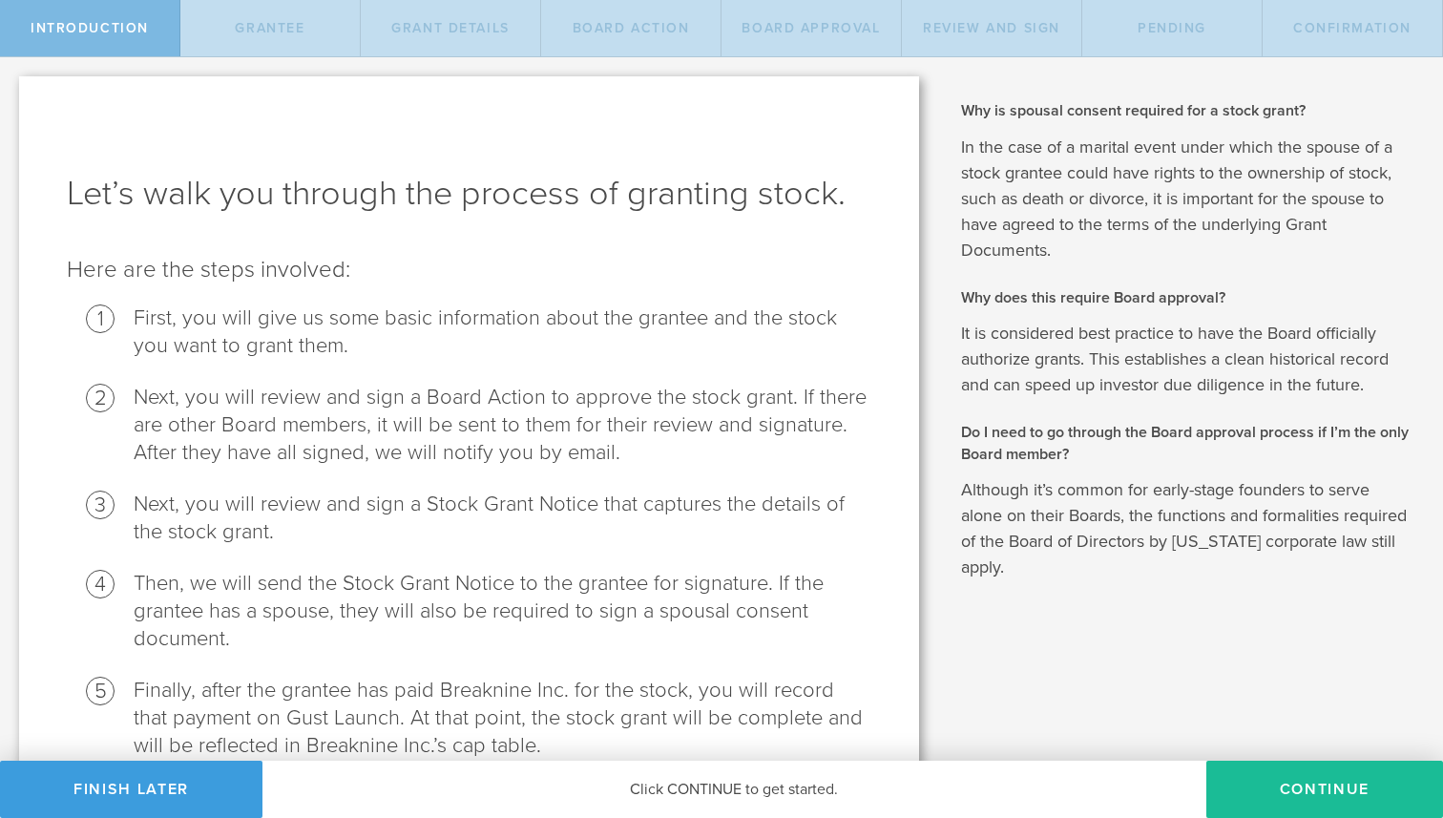
scroll to position [94, 0]
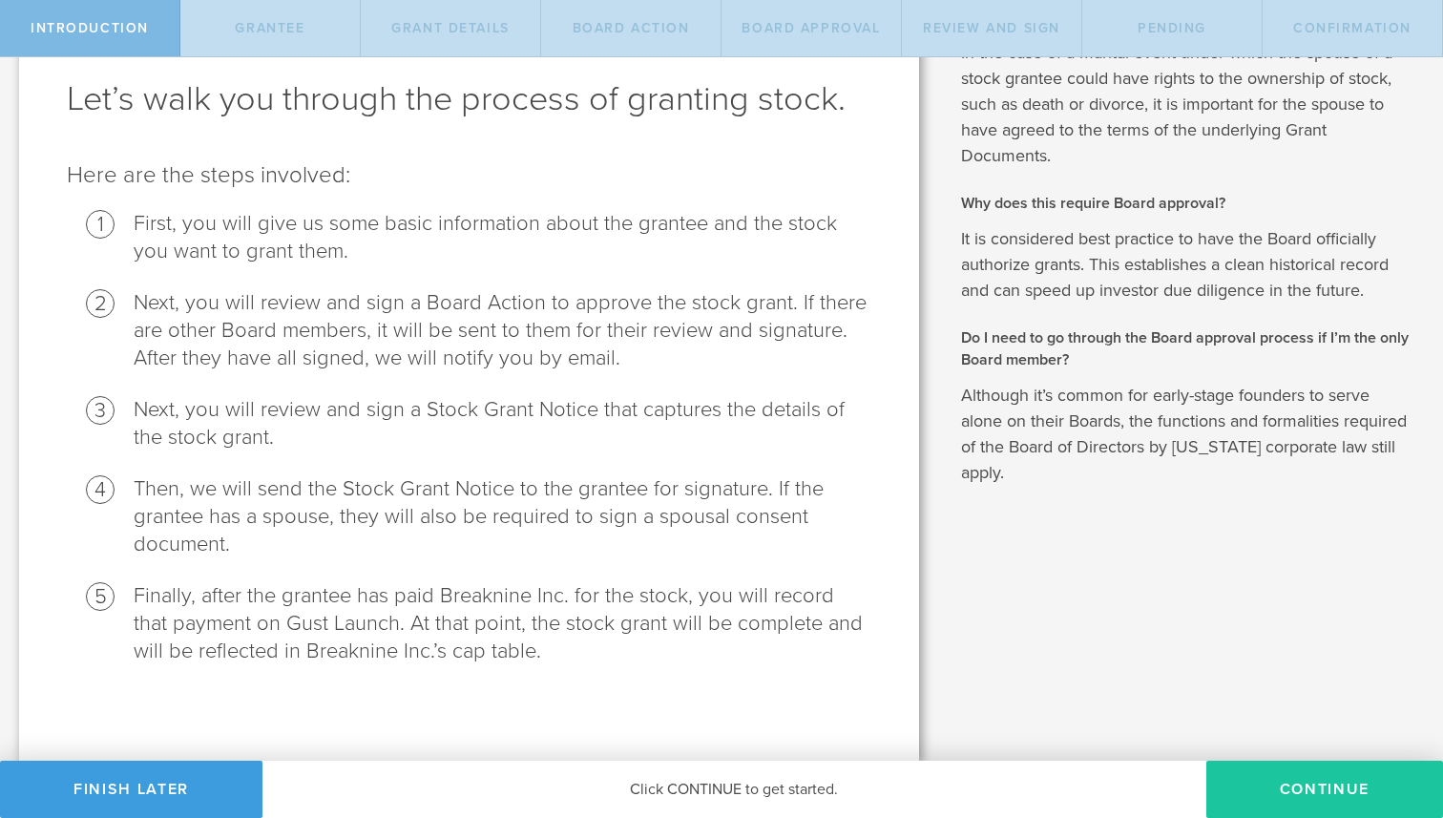
click at [1293, 784] on button "Continue" at bounding box center [1324, 789] width 237 height 57
radio input "true"
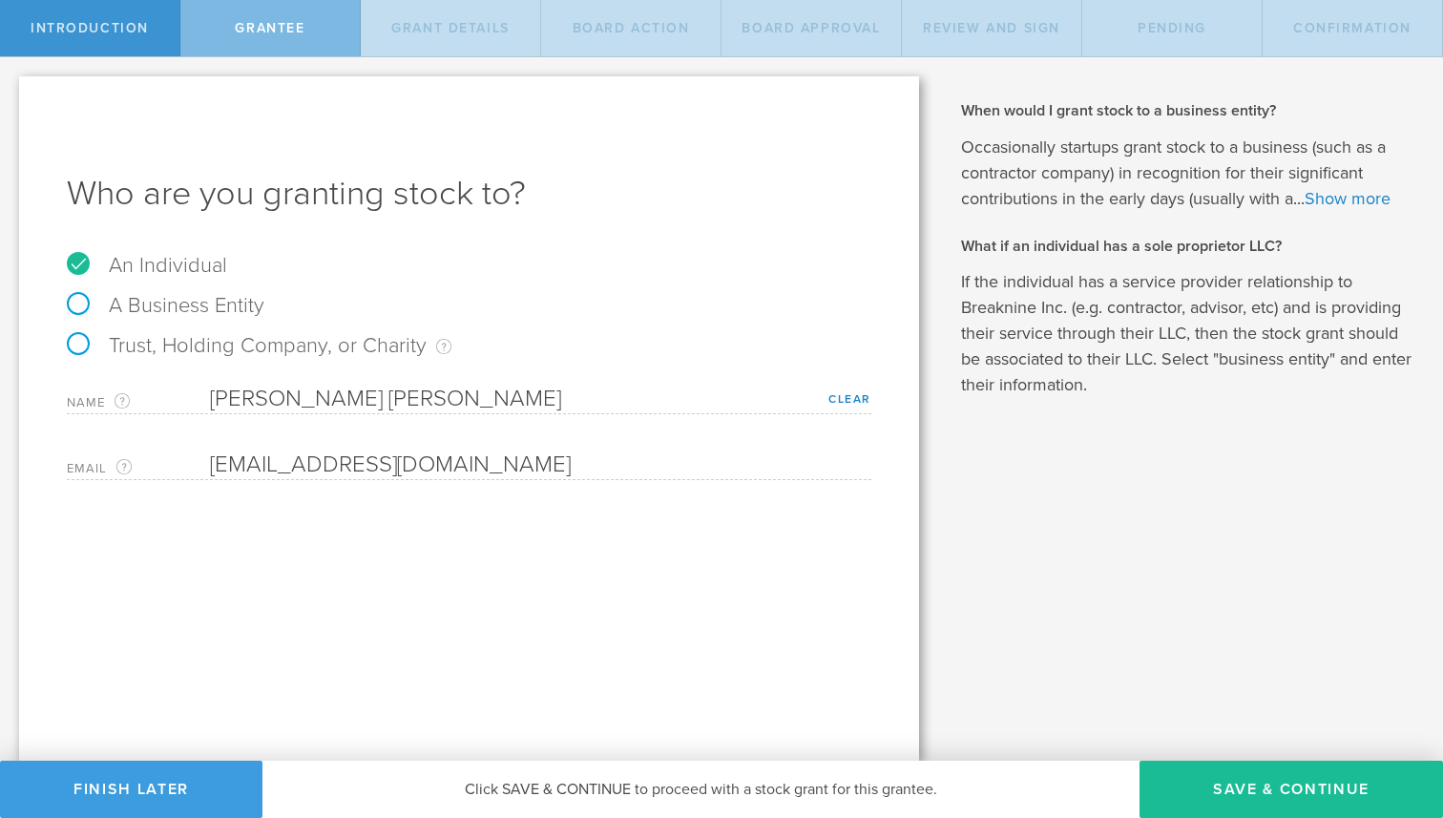
click at [192, 282] on div "An Individual" at bounding box center [469, 275] width 804 height 40
click at [213, 297] on label "A Business Entity" at bounding box center [166, 305] width 198 height 25
click at [12, 88] on input "A Business Entity" at bounding box center [6, 72] width 12 height 31
radio input "true"
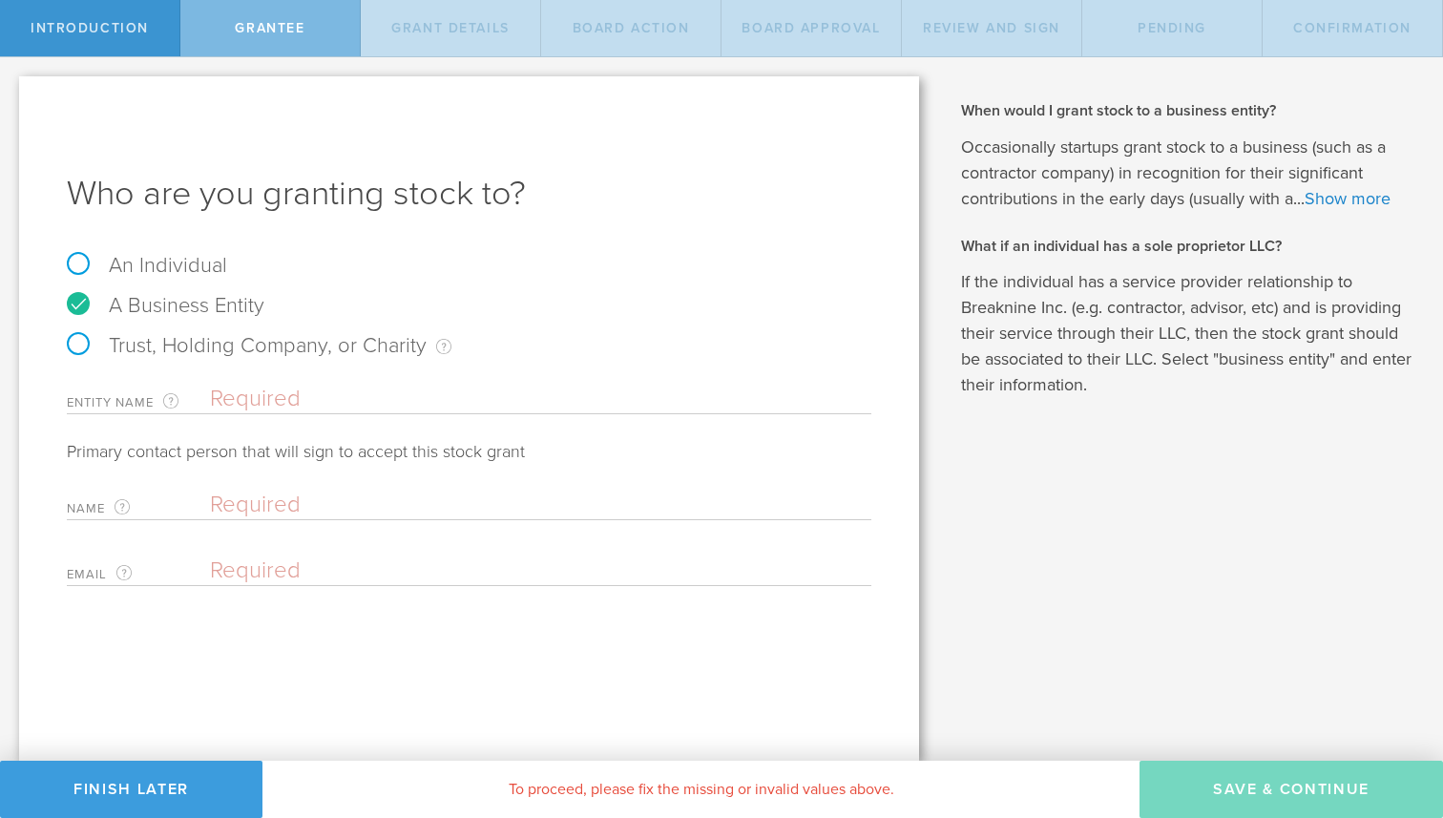
click at [289, 401] on input "text" at bounding box center [540, 399] width 661 height 29
click at [196, 281] on div "An Individual" at bounding box center [469, 275] width 804 height 40
click at [190, 265] on label "An Individual" at bounding box center [147, 265] width 160 height 25
click at [12, 88] on input "An Individual" at bounding box center [6, 72] width 12 height 31
radio input "true"
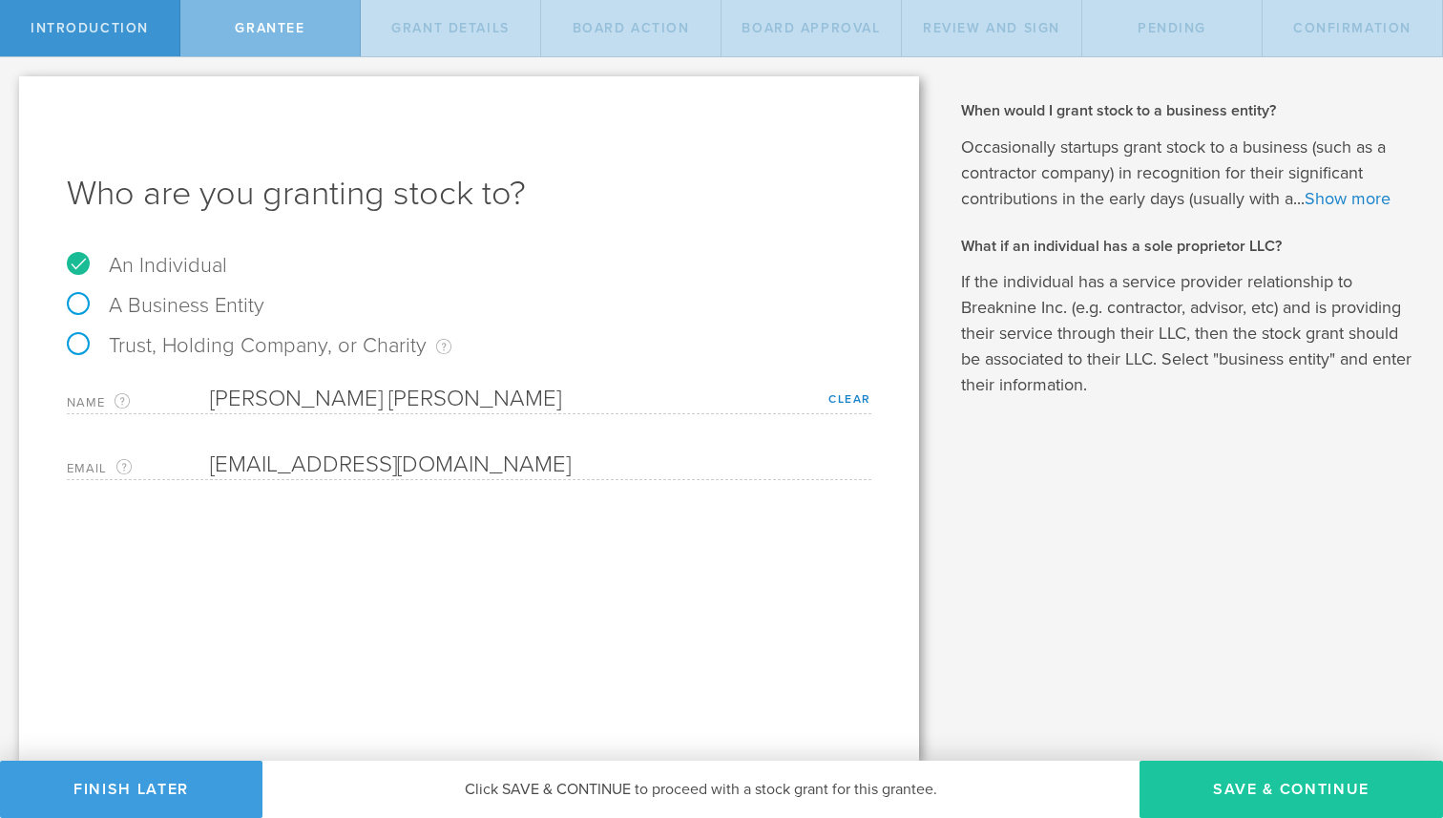
click at [1267, 782] on button "Save & Continue" at bounding box center [1290, 789] width 303 height 57
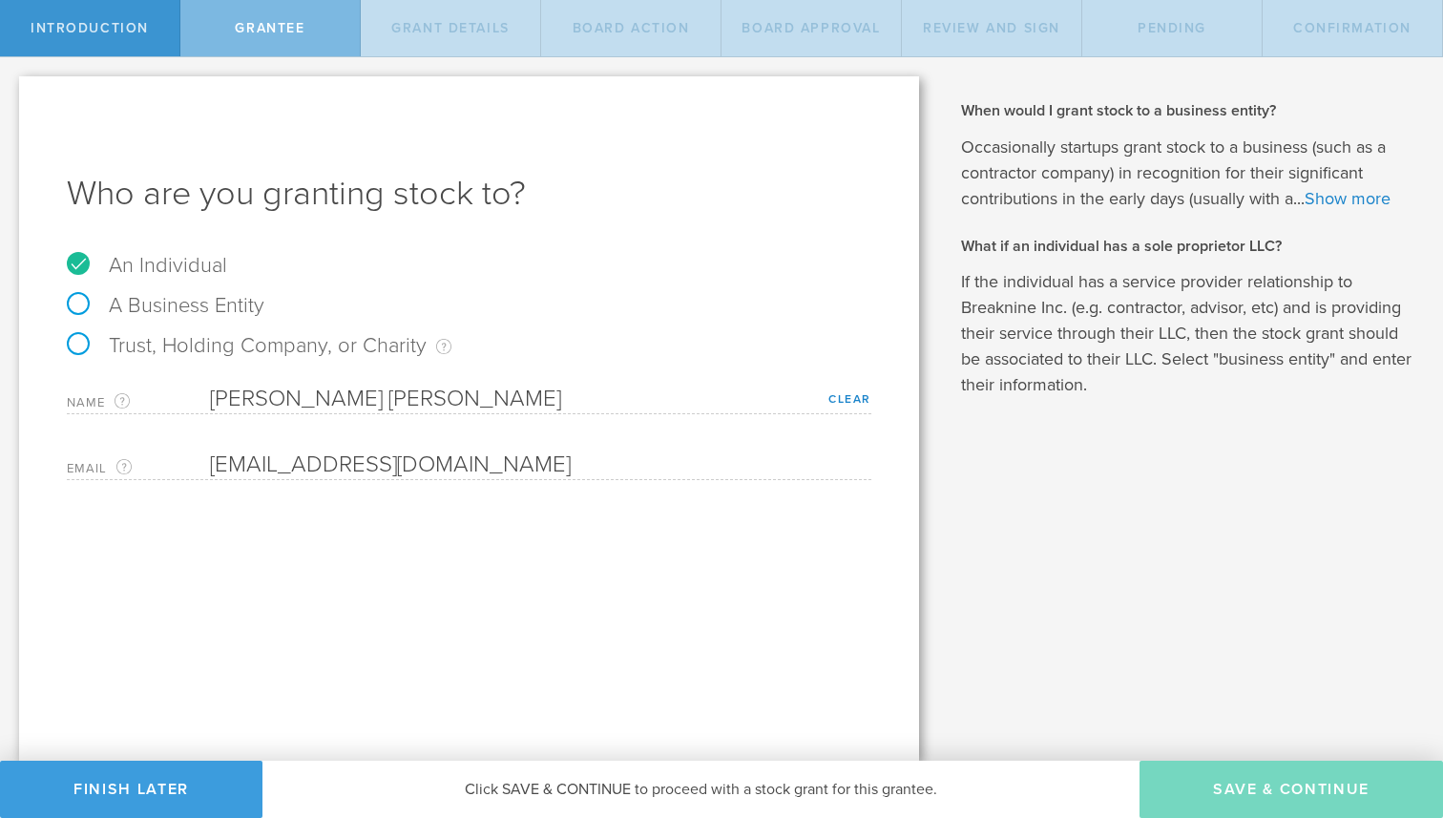
type input "4,000,000"
type input "48"
type input "12"
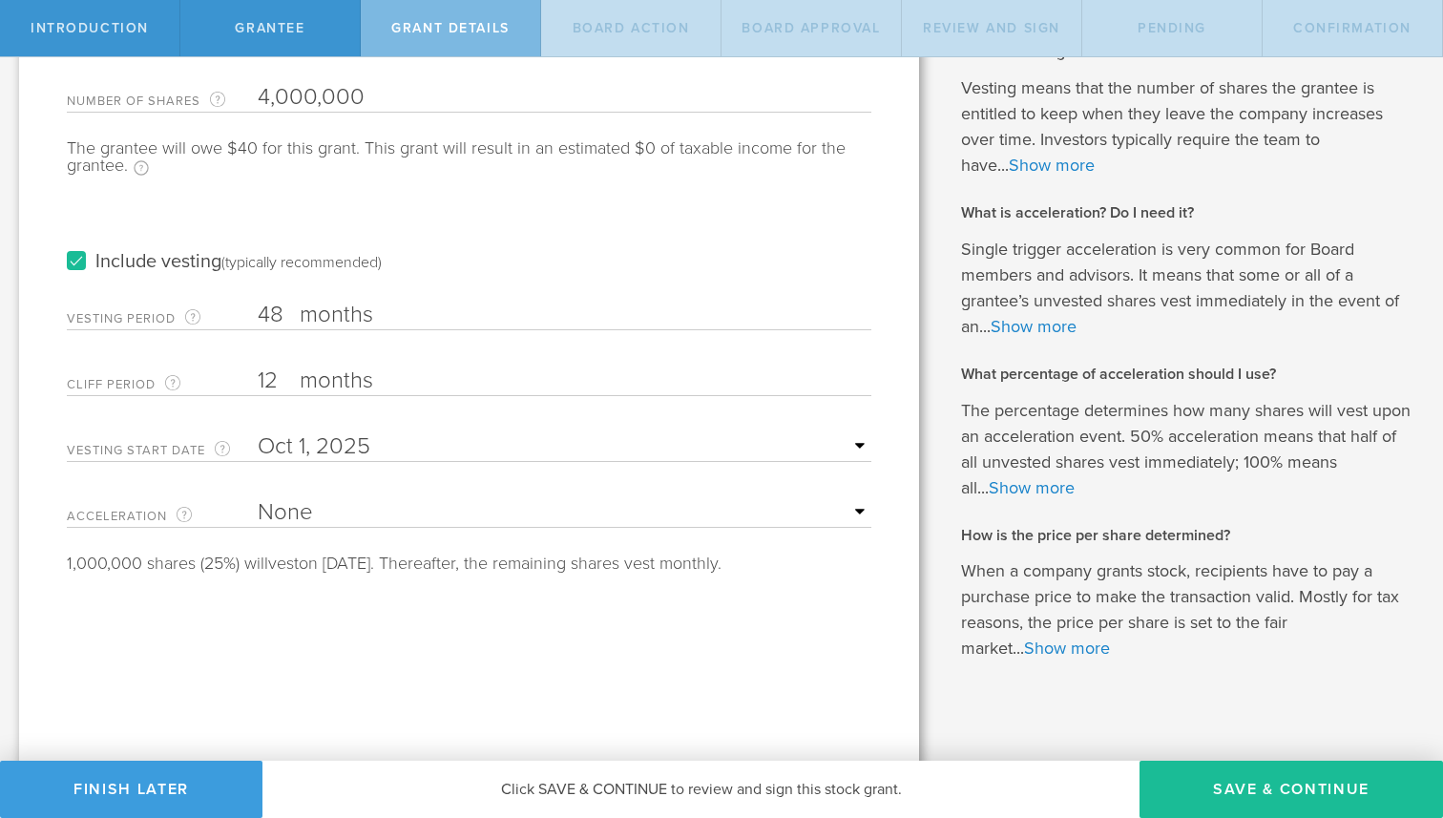
scroll to position [220, 0]
click at [744, 506] on select "None Single Trigger Double Trigger" at bounding box center [565, 511] width 614 height 29
click at [1068, 323] on link "Show more" at bounding box center [1034, 325] width 86 height 21
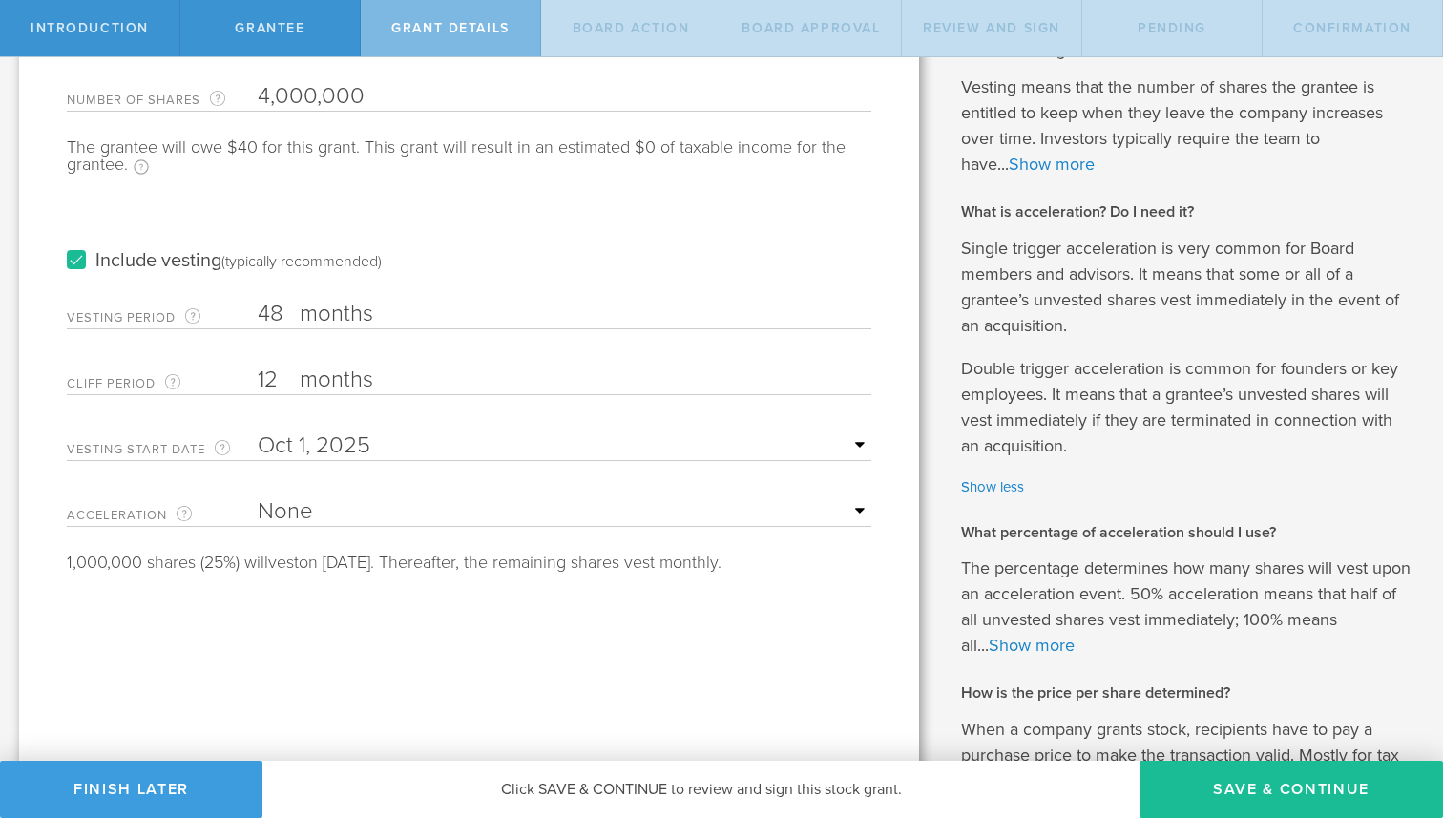
click at [362, 493] on div "Acceleration The way the vesting schedule is affected by a future change of com…" at bounding box center [469, 507] width 804 height 39
click at [307, 530] on form "Number of Shares The total amount of stock the company is granting to this reci…" at bounding box center [469, 322] width 804 height 498
click at [300, 511] on select "None Single Trigger Double Trigger" at bounding box center [565, 511] width 614 height 29
select select "double"
click at [258, 497] on select "None Single Trigger Double Trigger" at bounding box center [565, 511] width 614 height 29
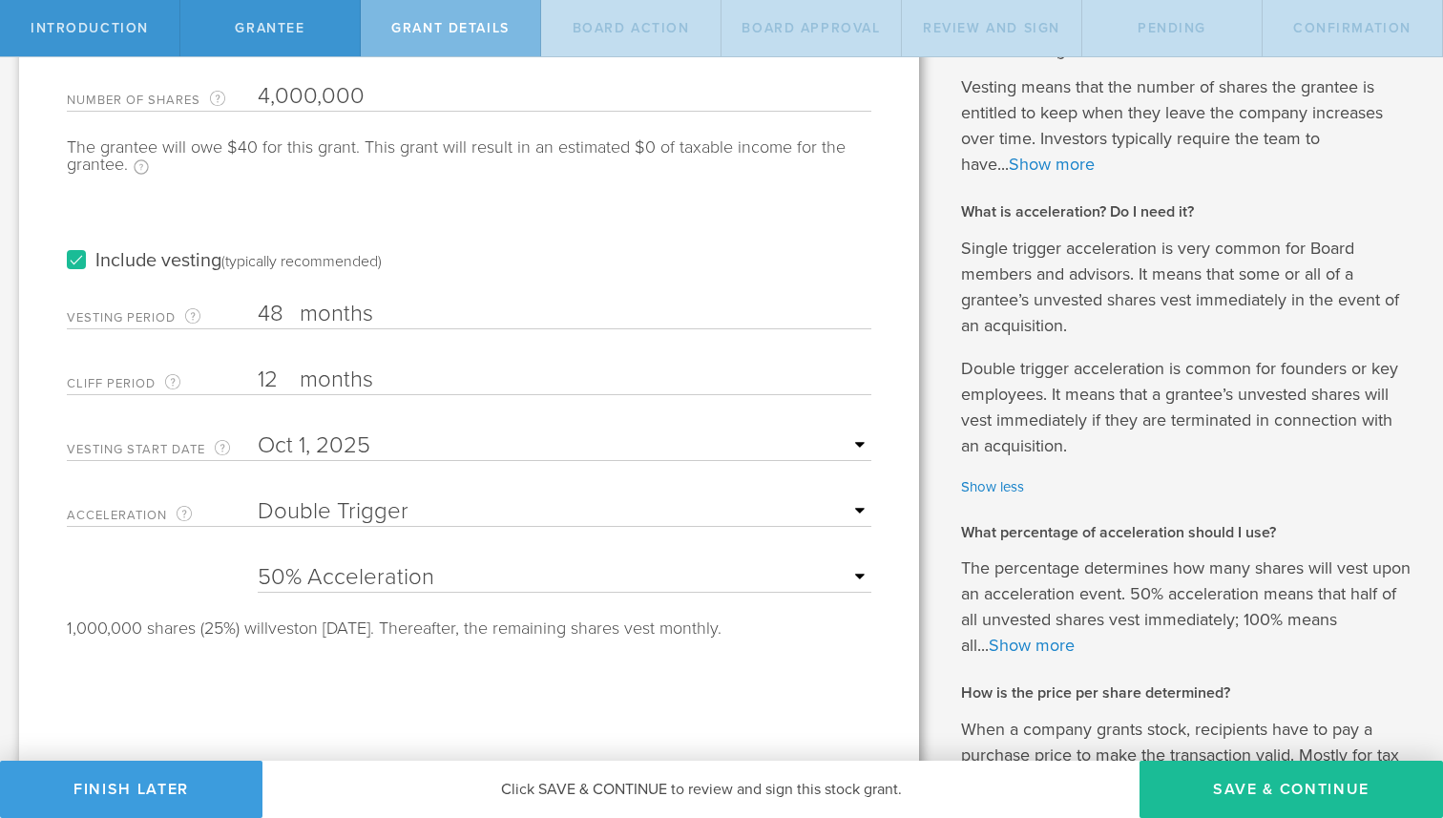
click at [513, 690] on div "Tell us the stock grant details. You have 10,000,000 available shares Available…" at bounding box center [469, 394] width 900 height 1076
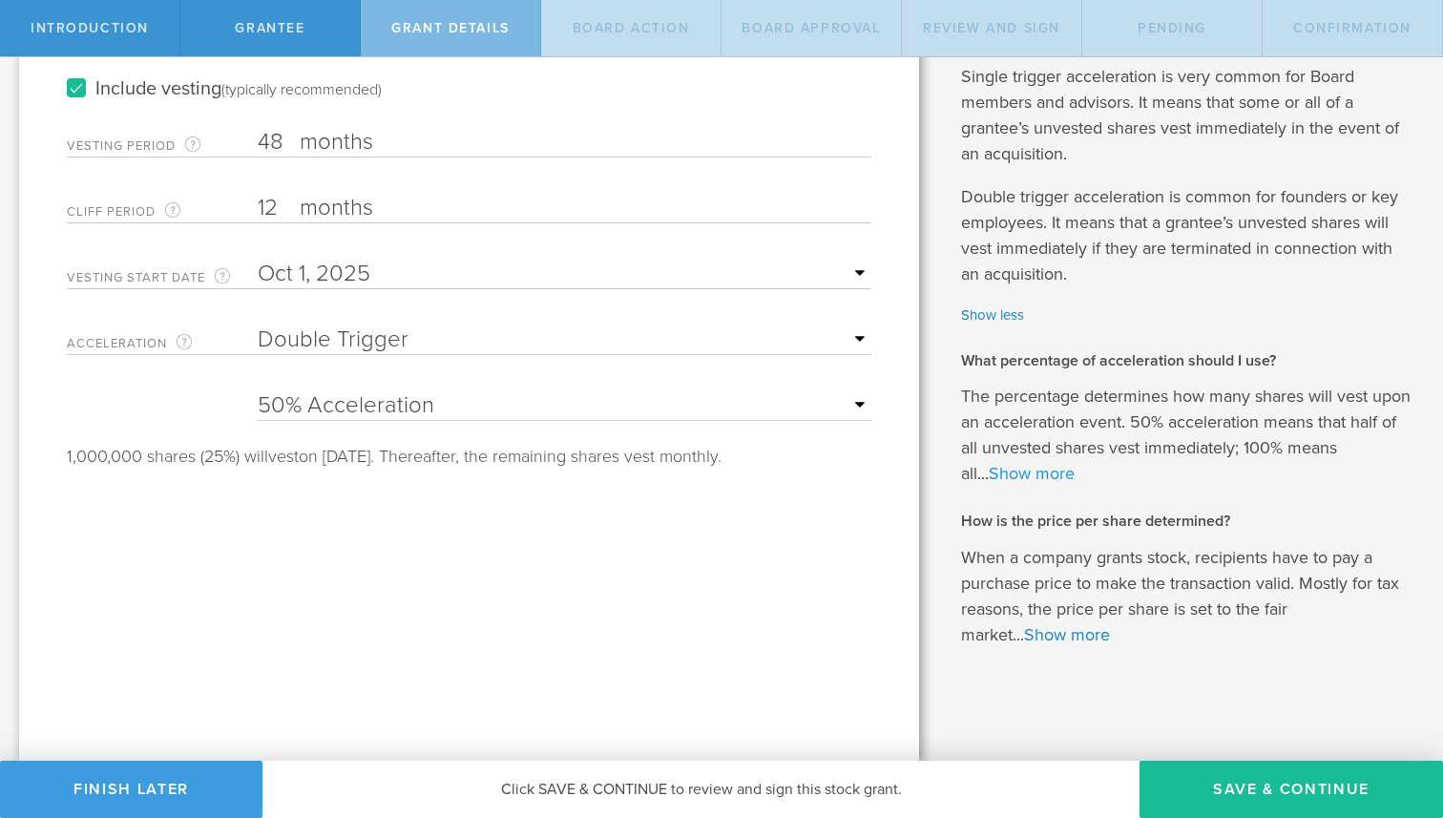
click at [1055, 478] on link "Show more" at bounding box center [1032, 473] width 86 height 21
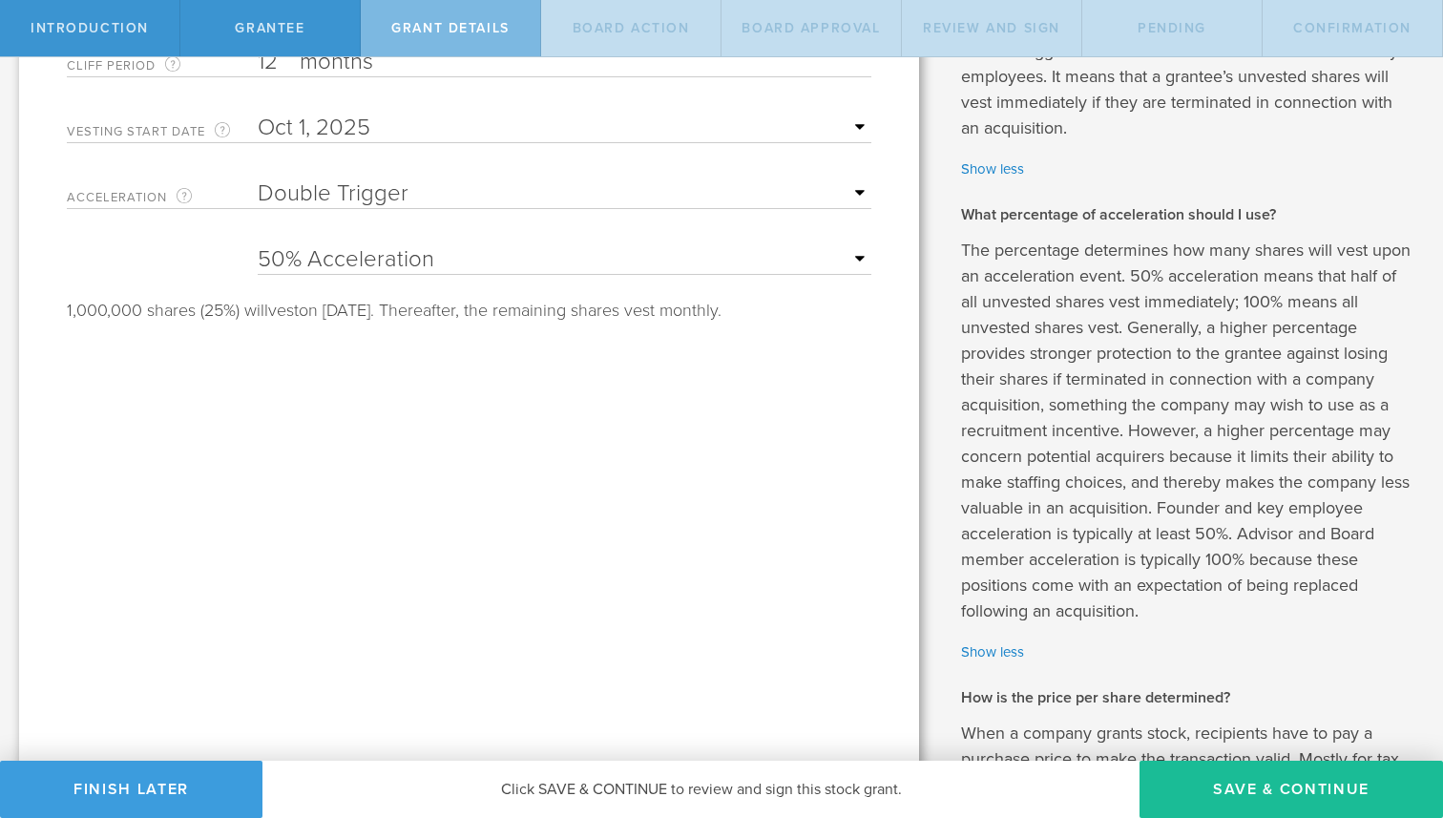
scroll to position [543, 0]
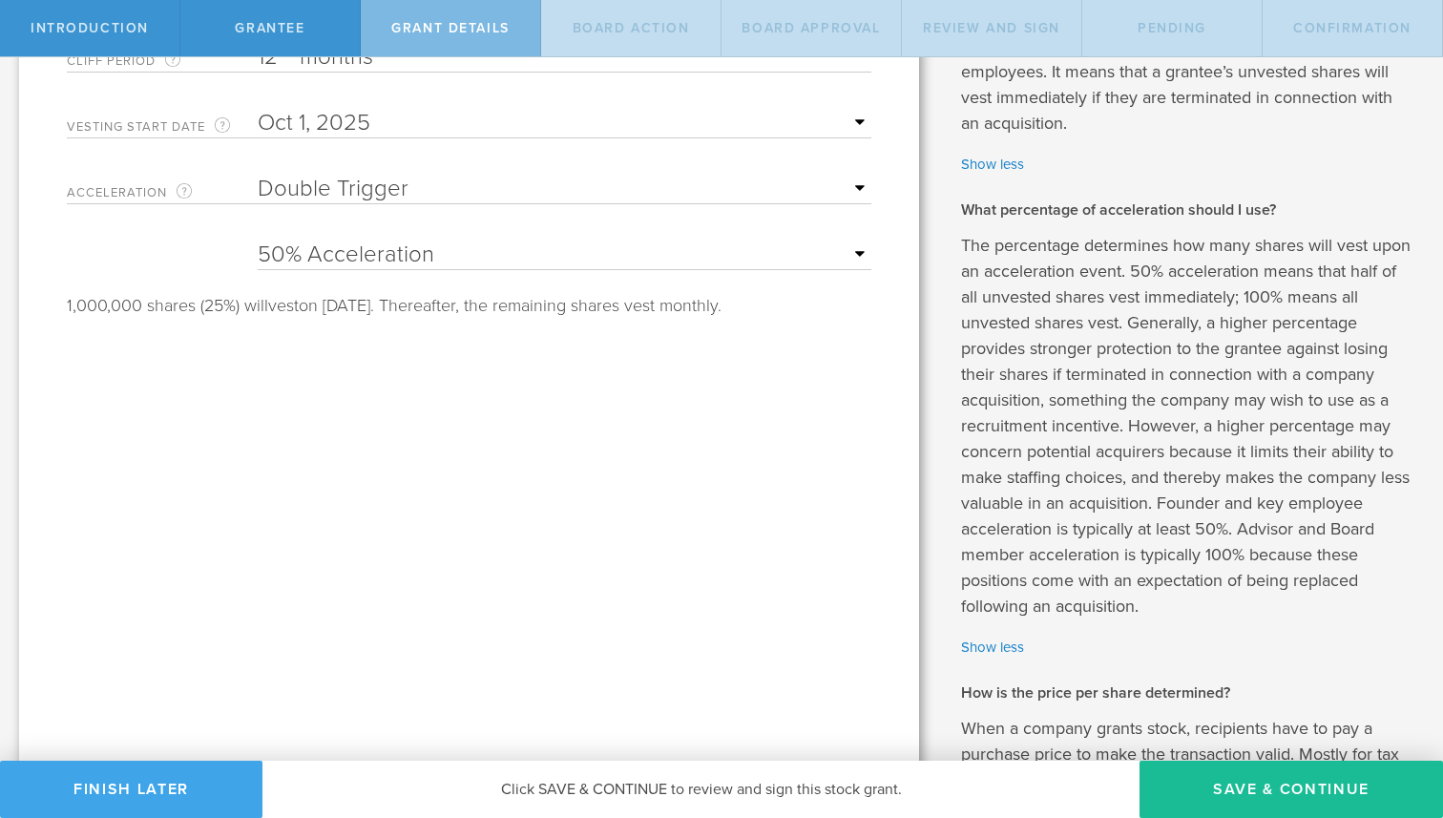
click at [227, 774] on button "Finish Later" at bounding box center [131, 789] width 262 height 57
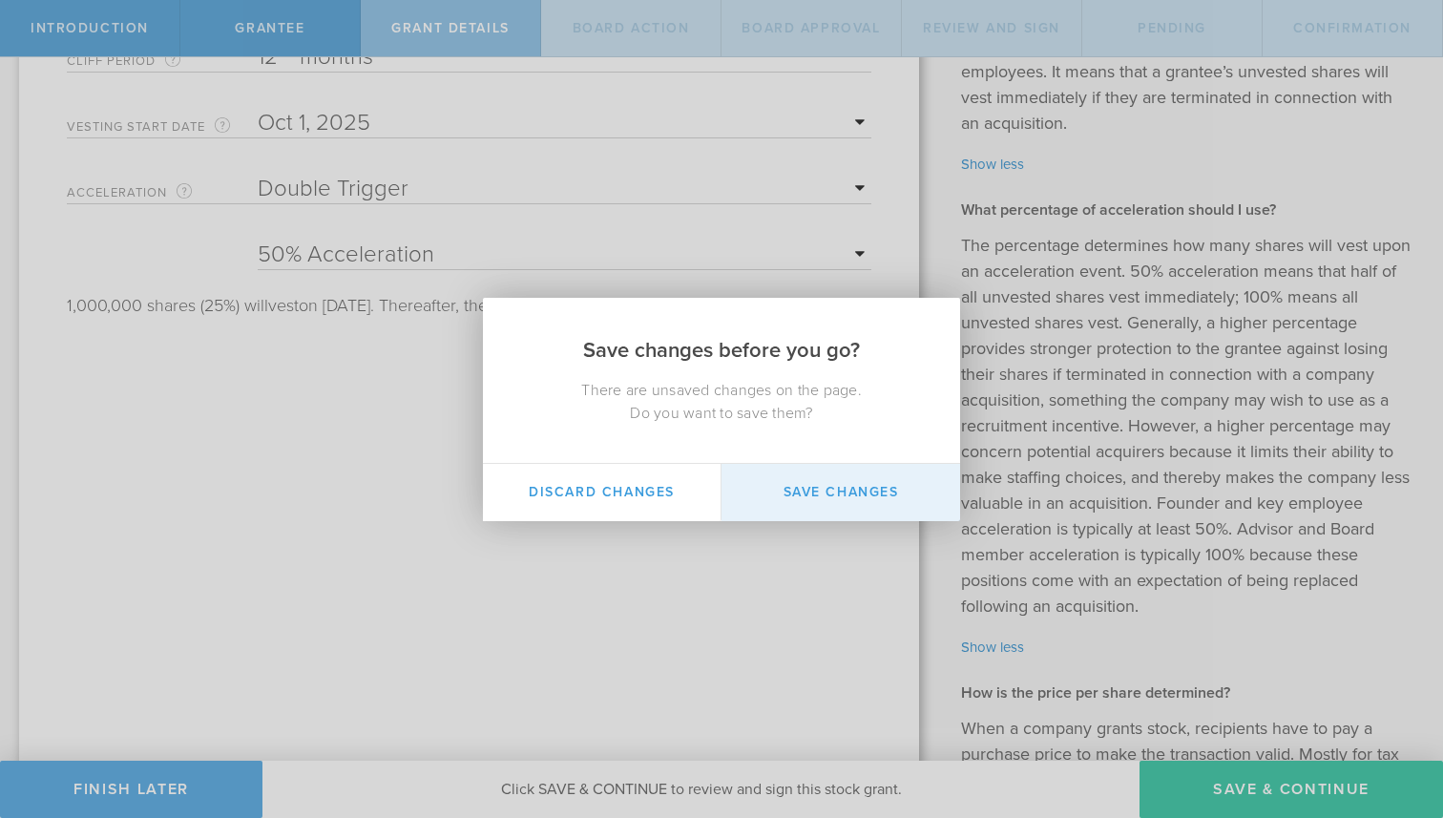
click at [809, 511] on button "Save Changes" at bounding box center [840, 492] width 239 height 57
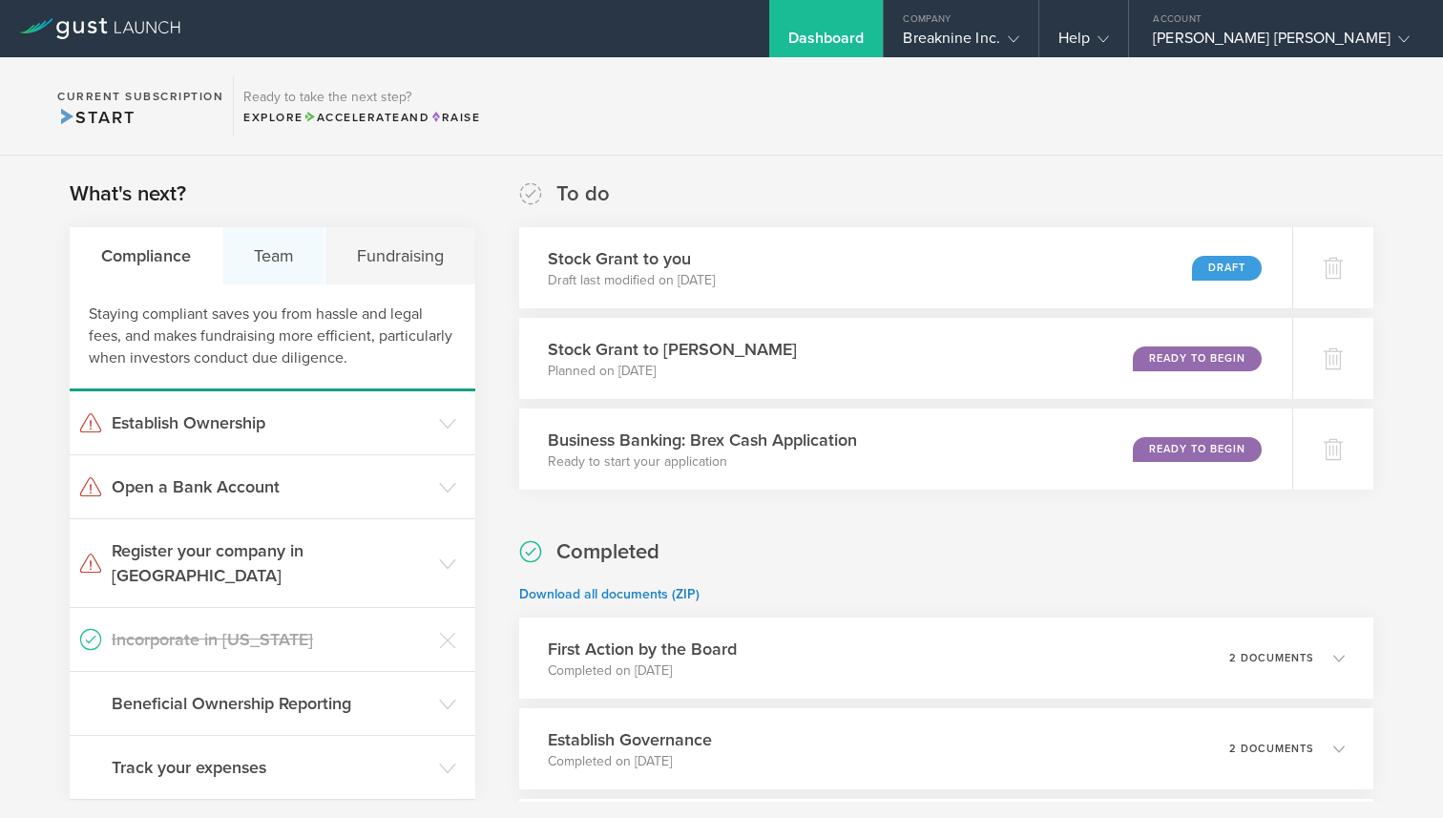
click at [278, 251] on div "Team" at bounding box center [273, 255] width 103 height 57
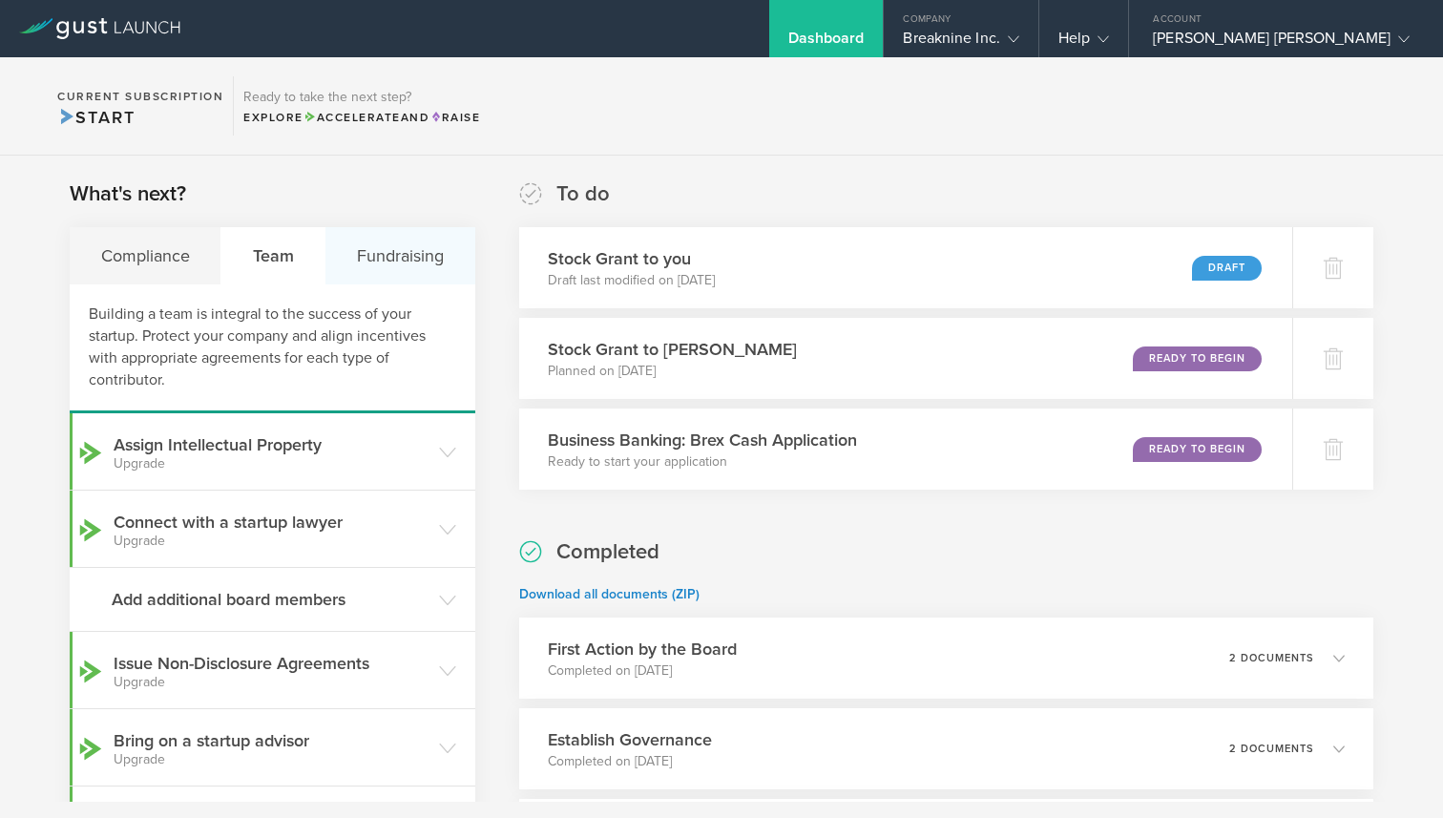
click at [422, 260] on div "Fundraising" at bounding box center [399, 255] width 149 height 57
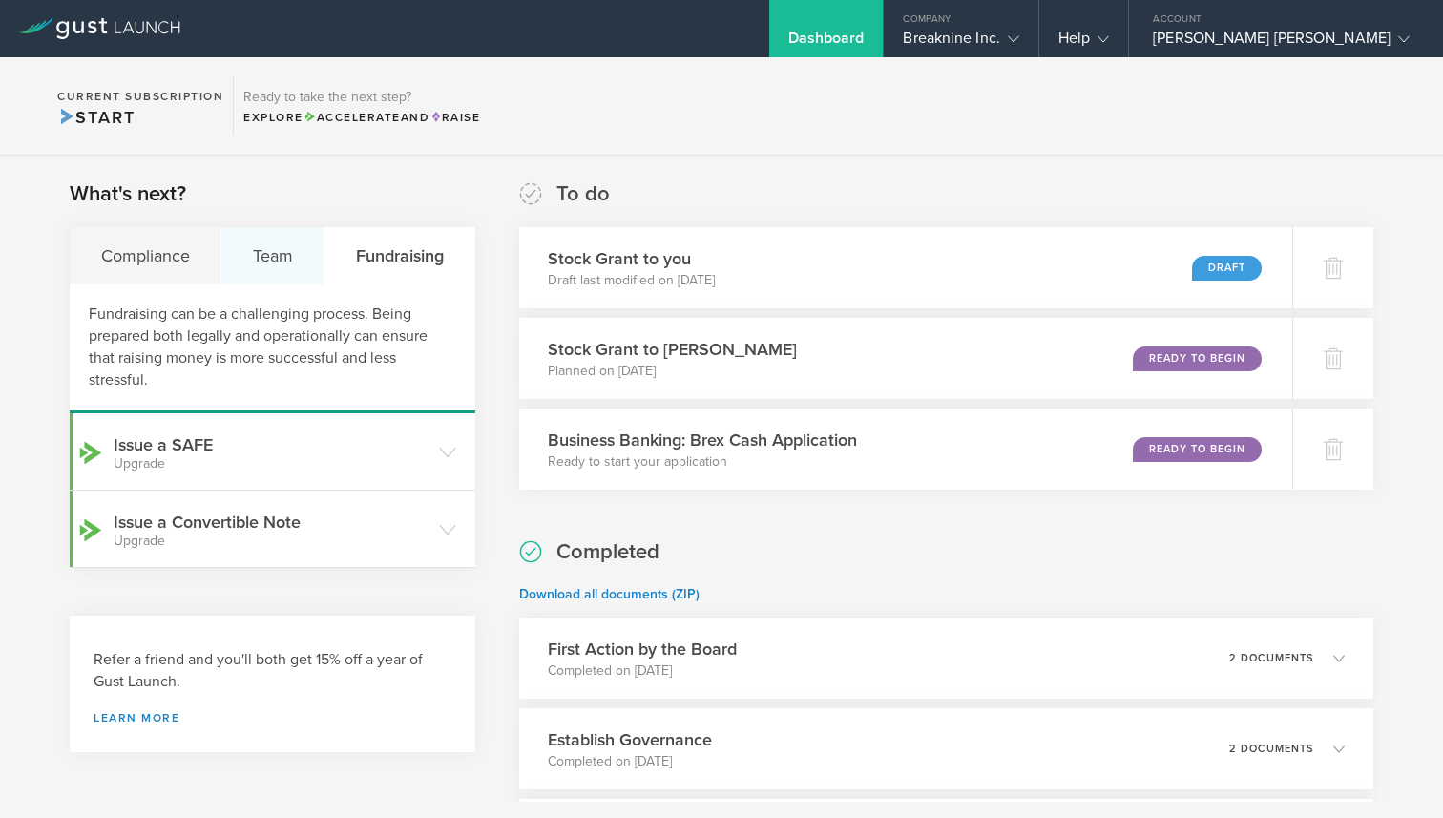
click at [282, 269] on div "Team" at bounding box center [272, 255] width 103 height 57
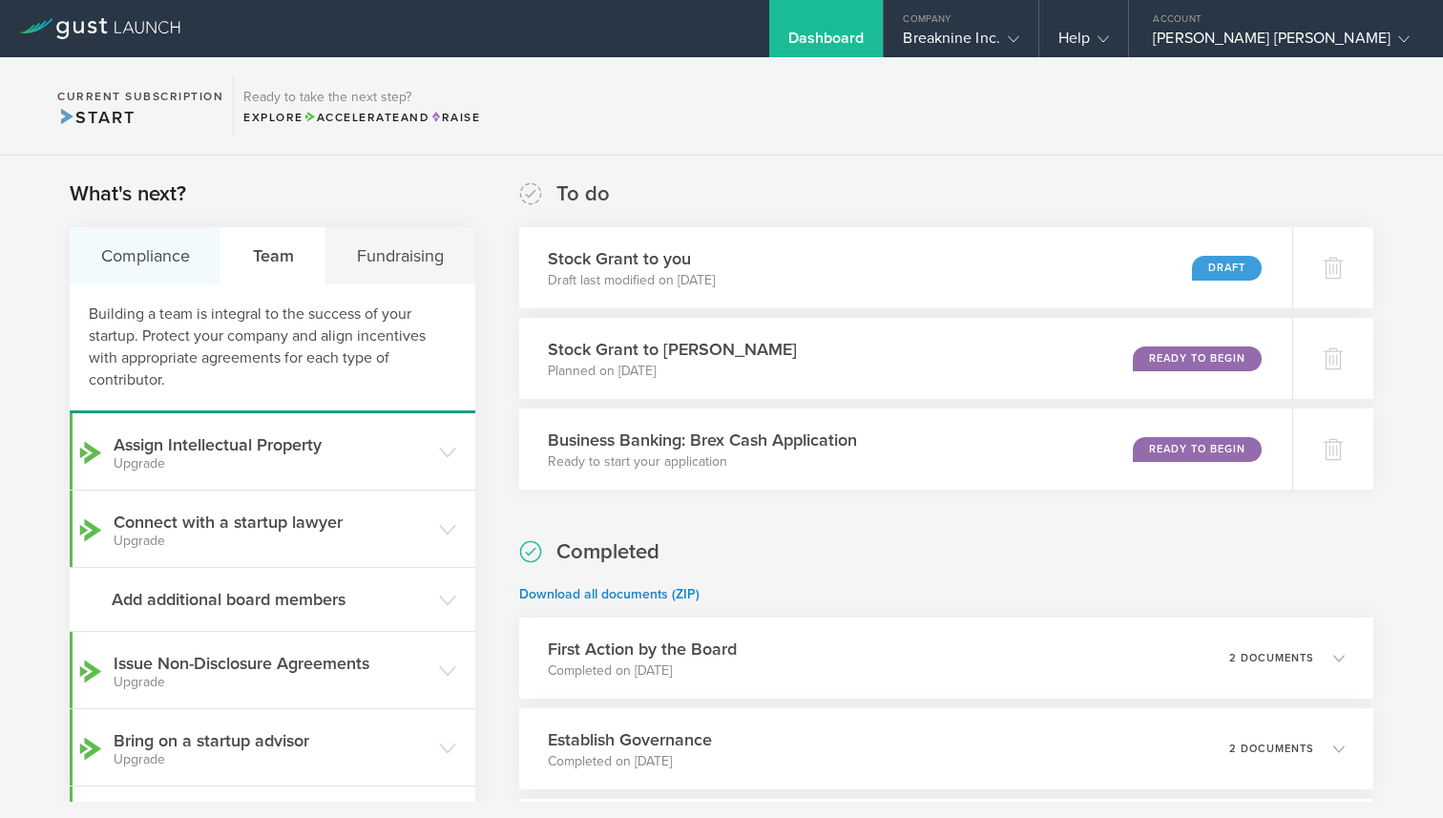
click at [178, 253] on div "Compliance" at bounding box center [146, 255] width 152 height 57
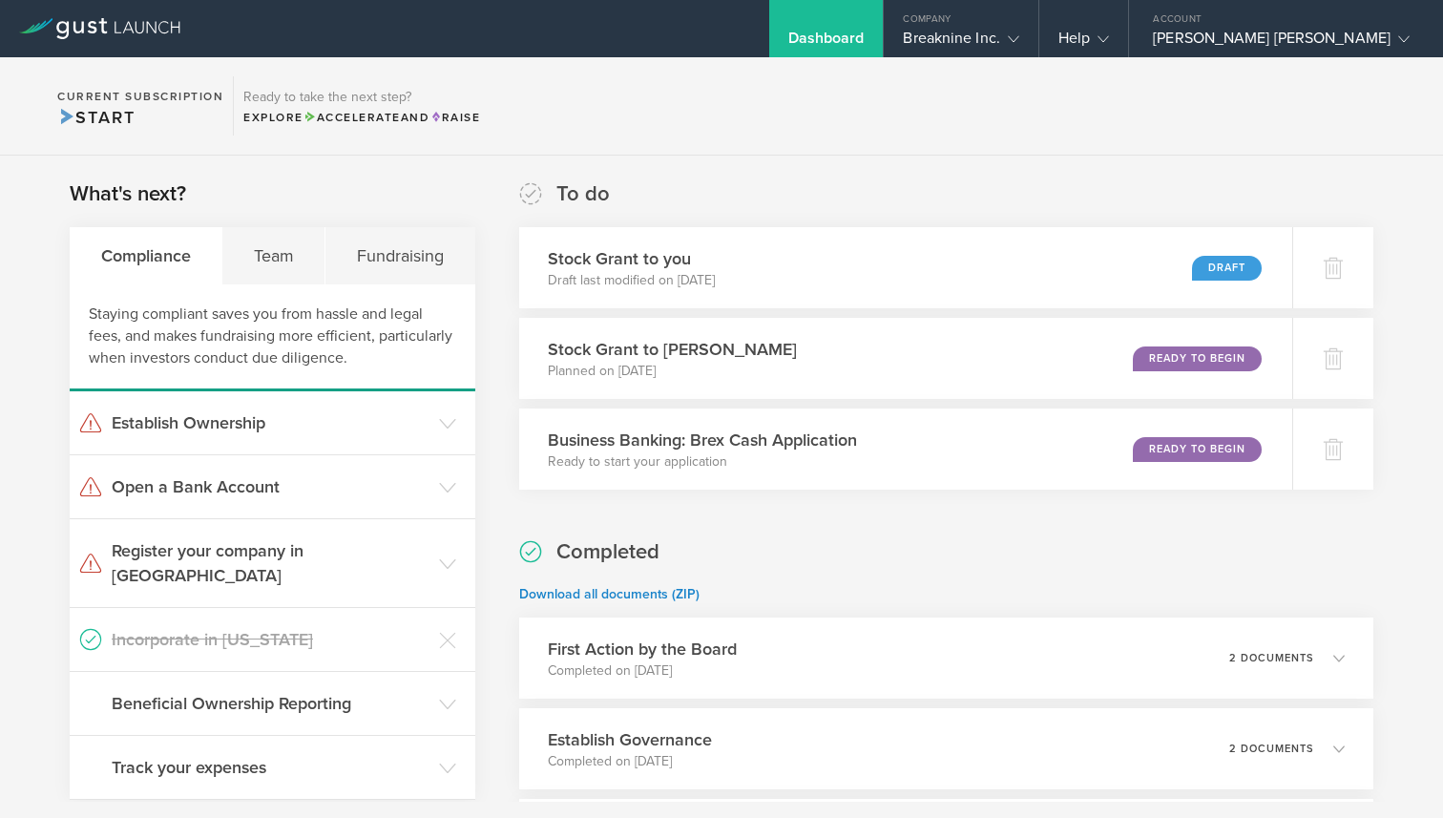
scroll to position [200, 0]
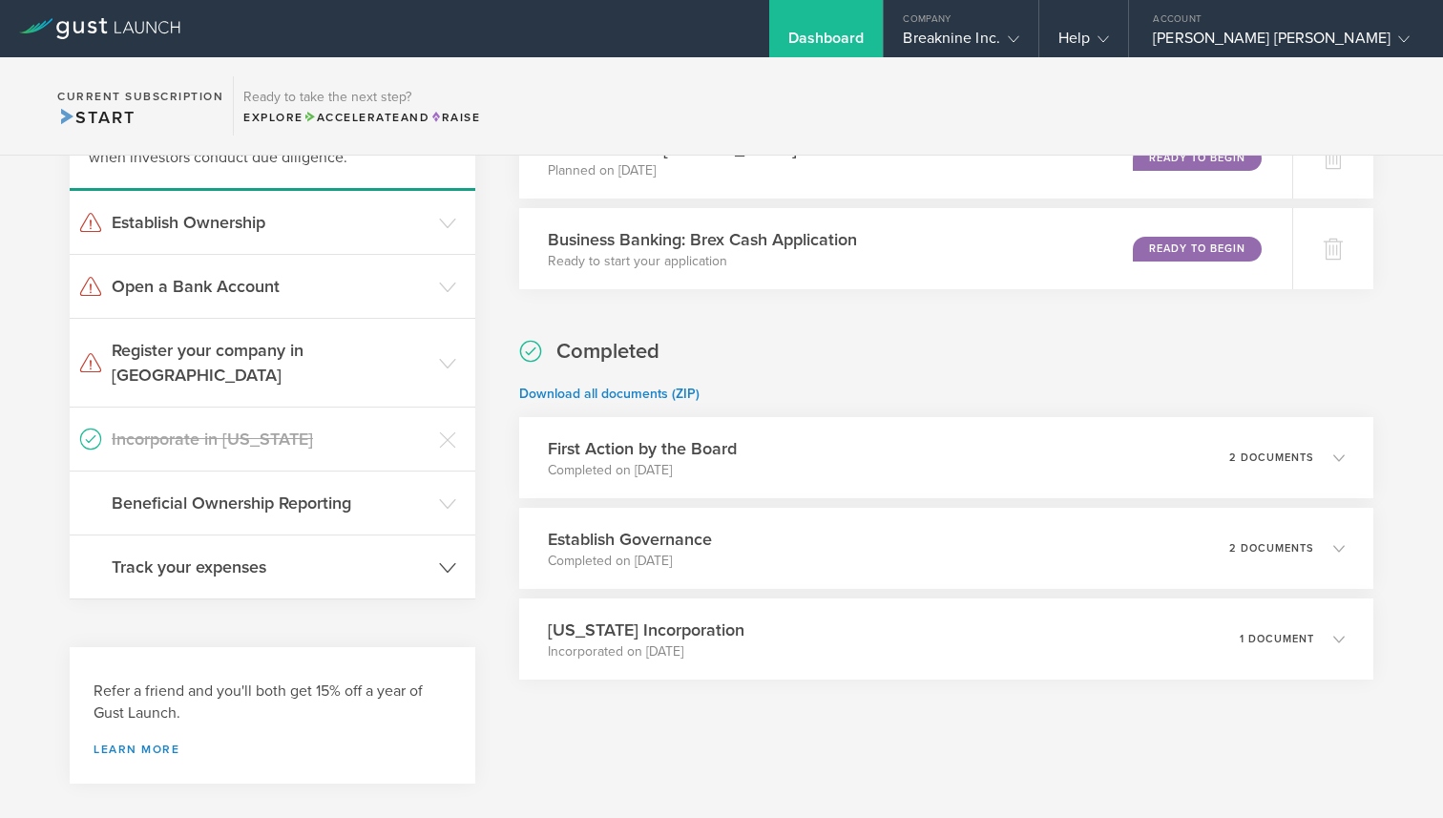
click at [448, 559] on icon at bounding box center [447, 567] width 17 height 17
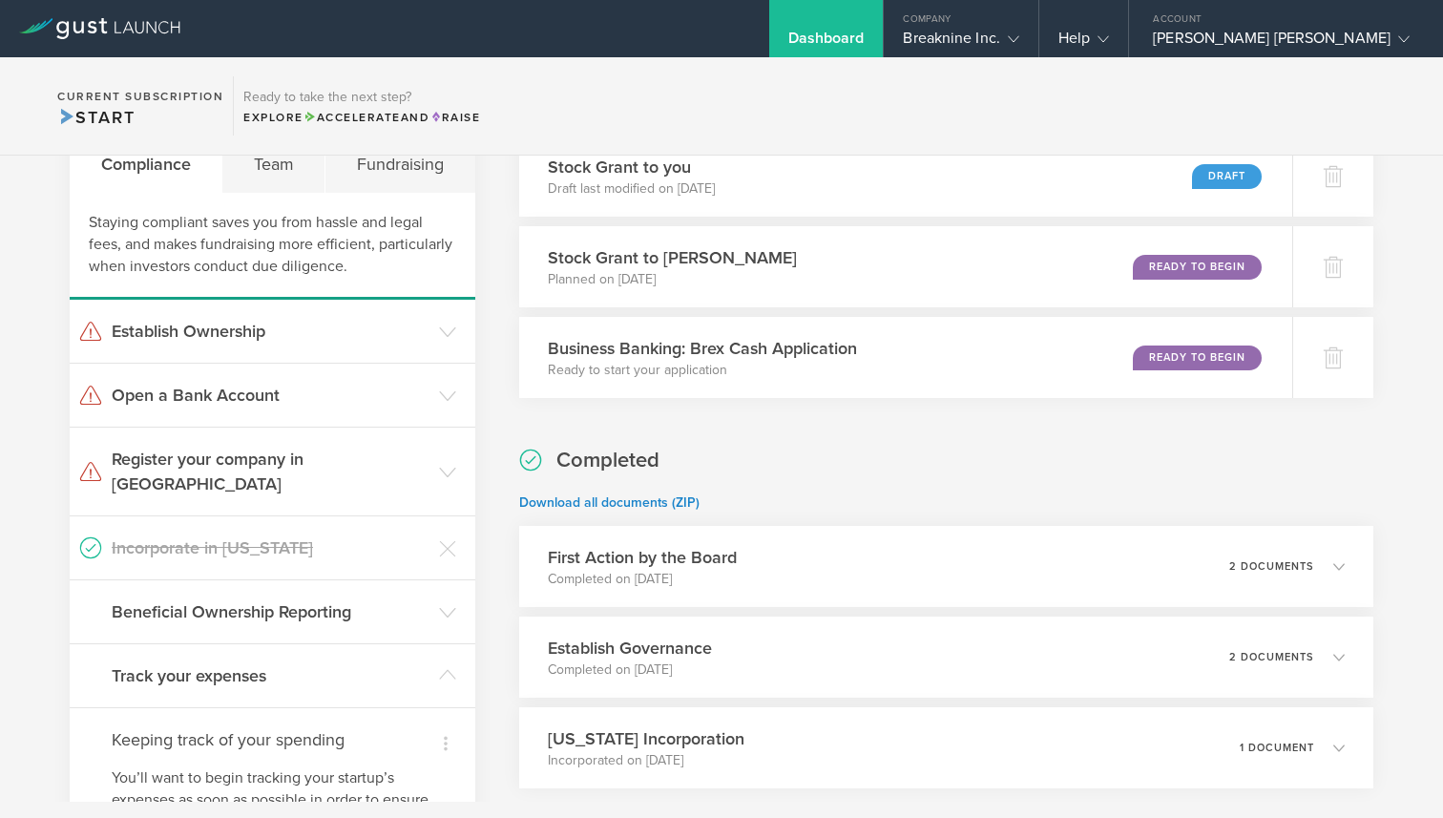
scroll to position [0, 0]
